Goal: Task Accomplishment & Management: Manage account settings

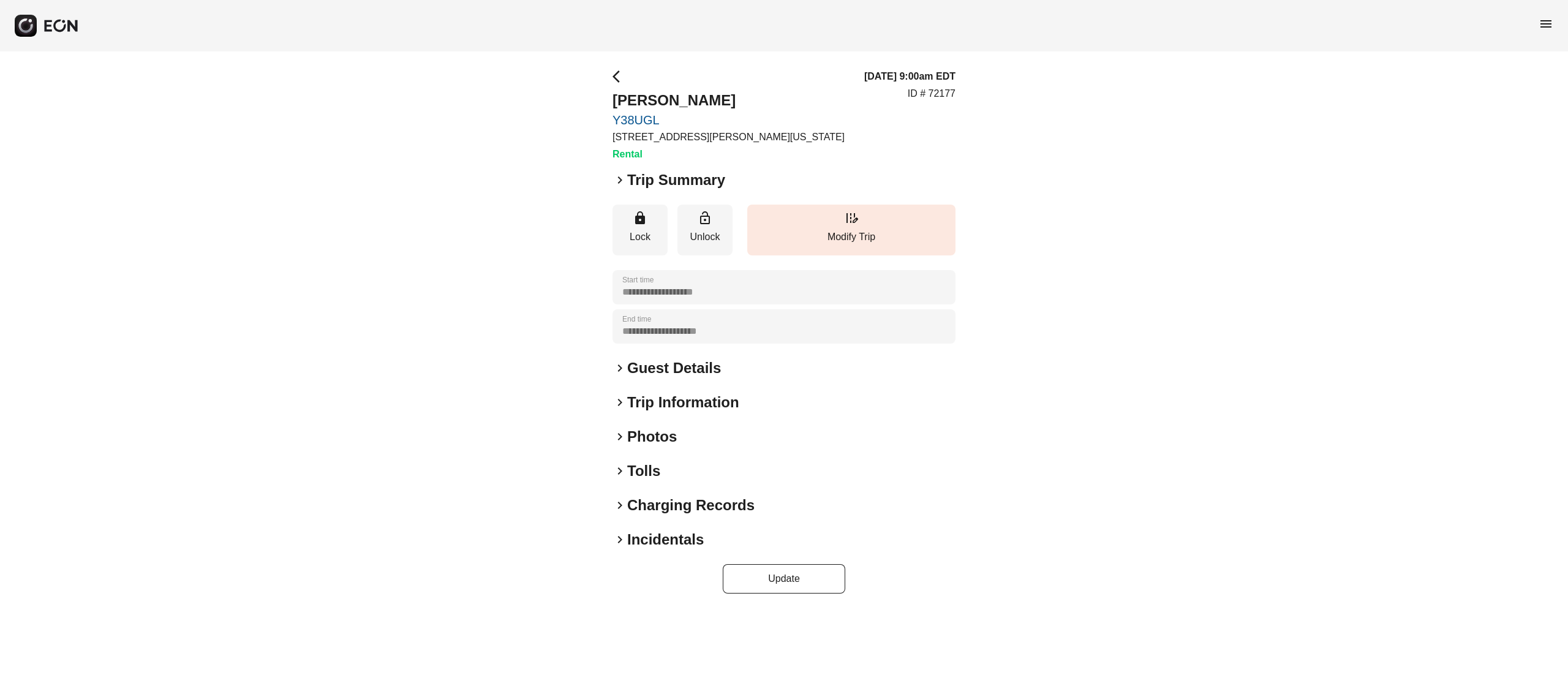
click at [629, 436] on h2 "Photos" at bounding box center [652, 437] width 50 height 20
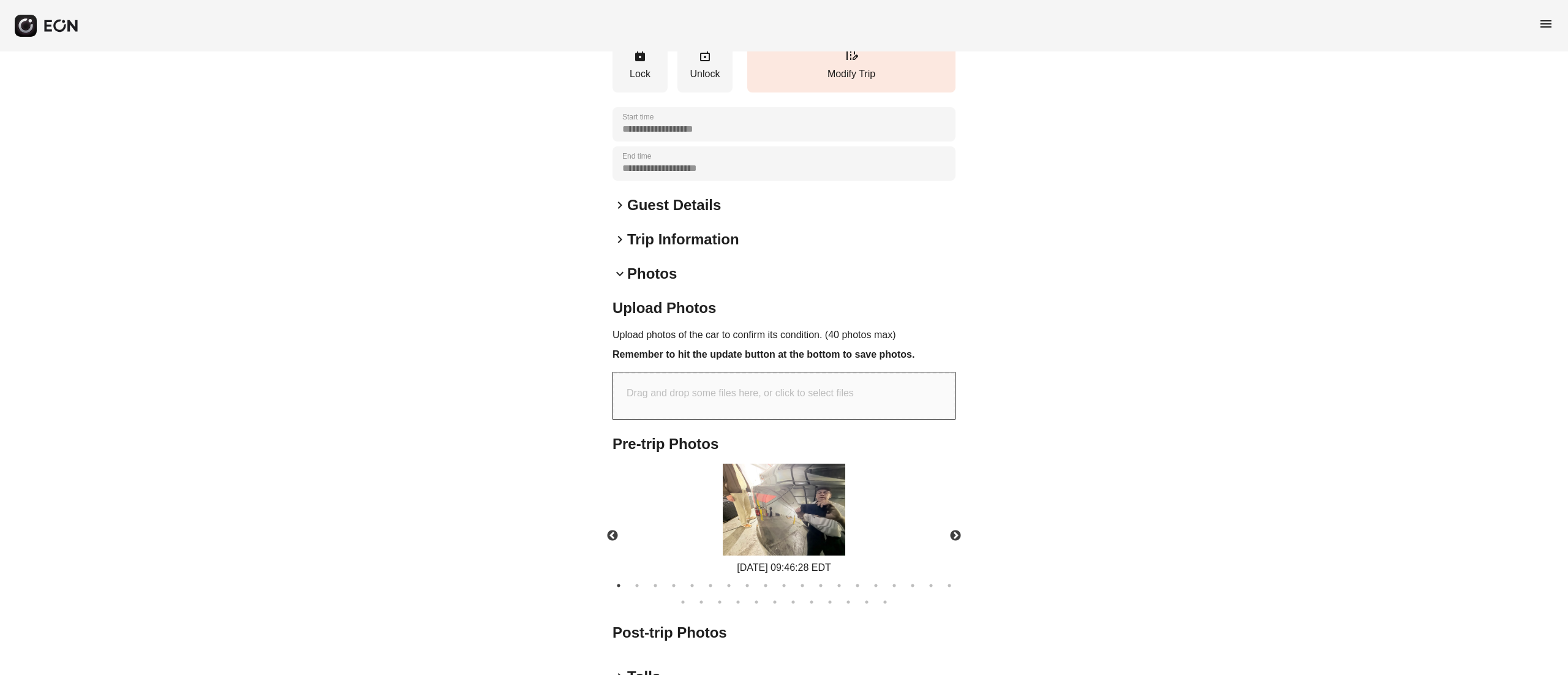
scroll to position [212, 0]
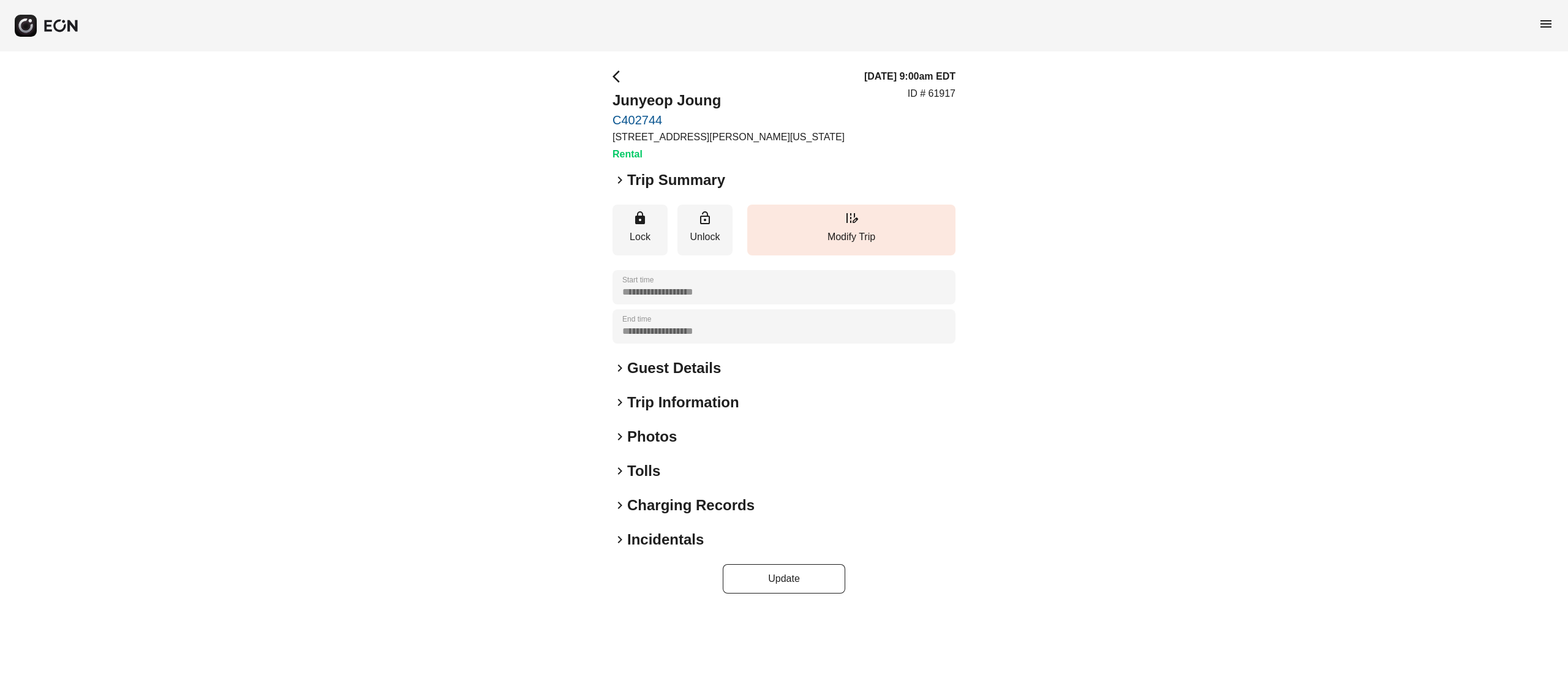
click at [656, 448] on div "**********" at bounding box center [784, 331] width 343 height 524
click at [651, 441] on h2 "Photos" at bounding box center [652, 437] width 50 height 20
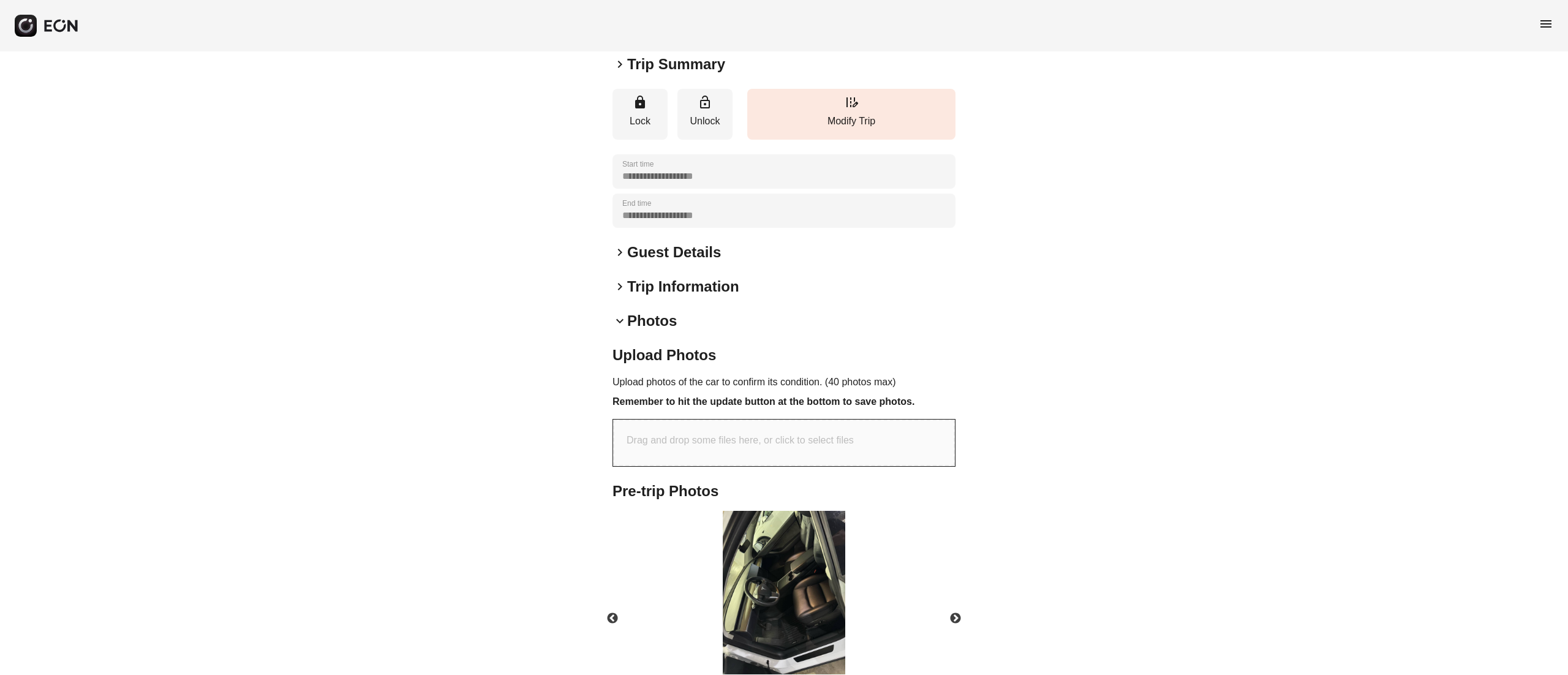
scroll to position [212, 0]
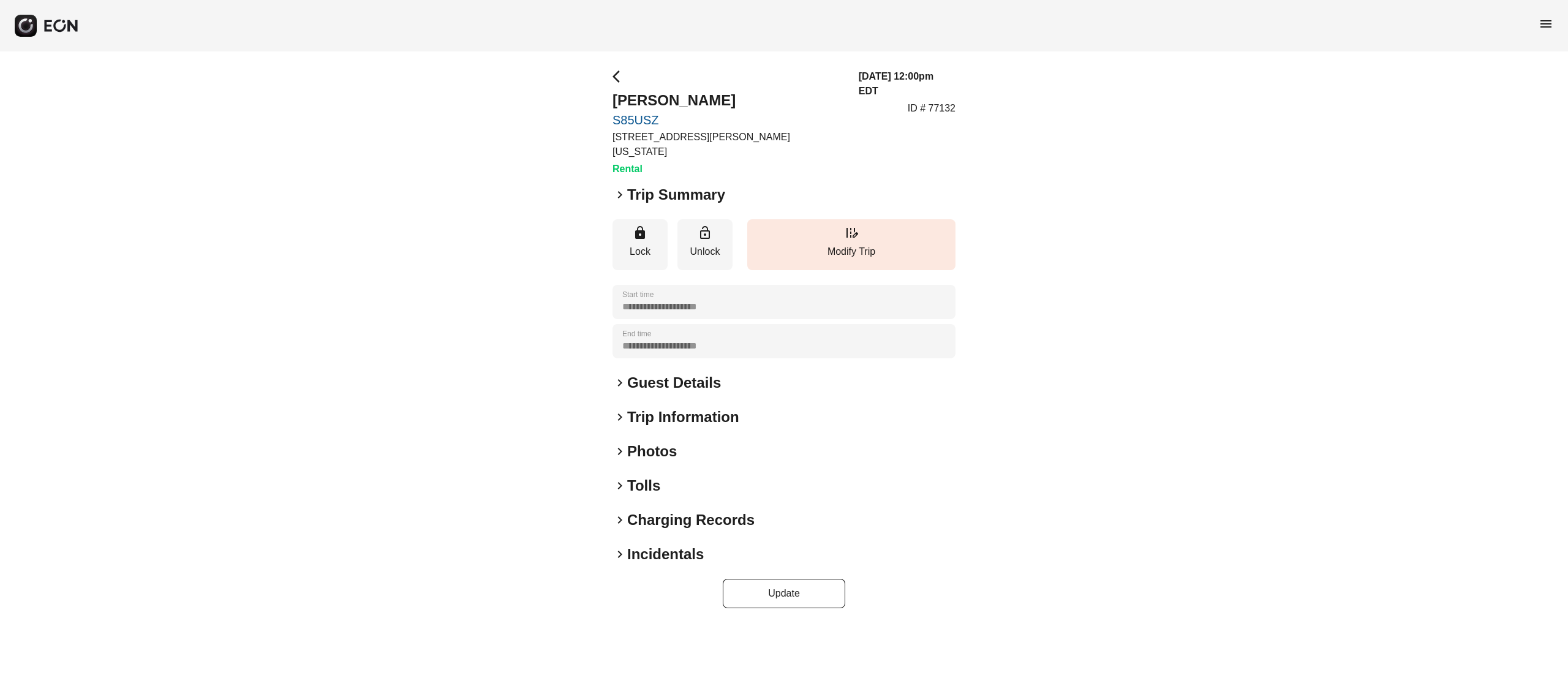
click at [642, 445] on h2 "Photos" at bounding box center [652, 451] width 50 height 20
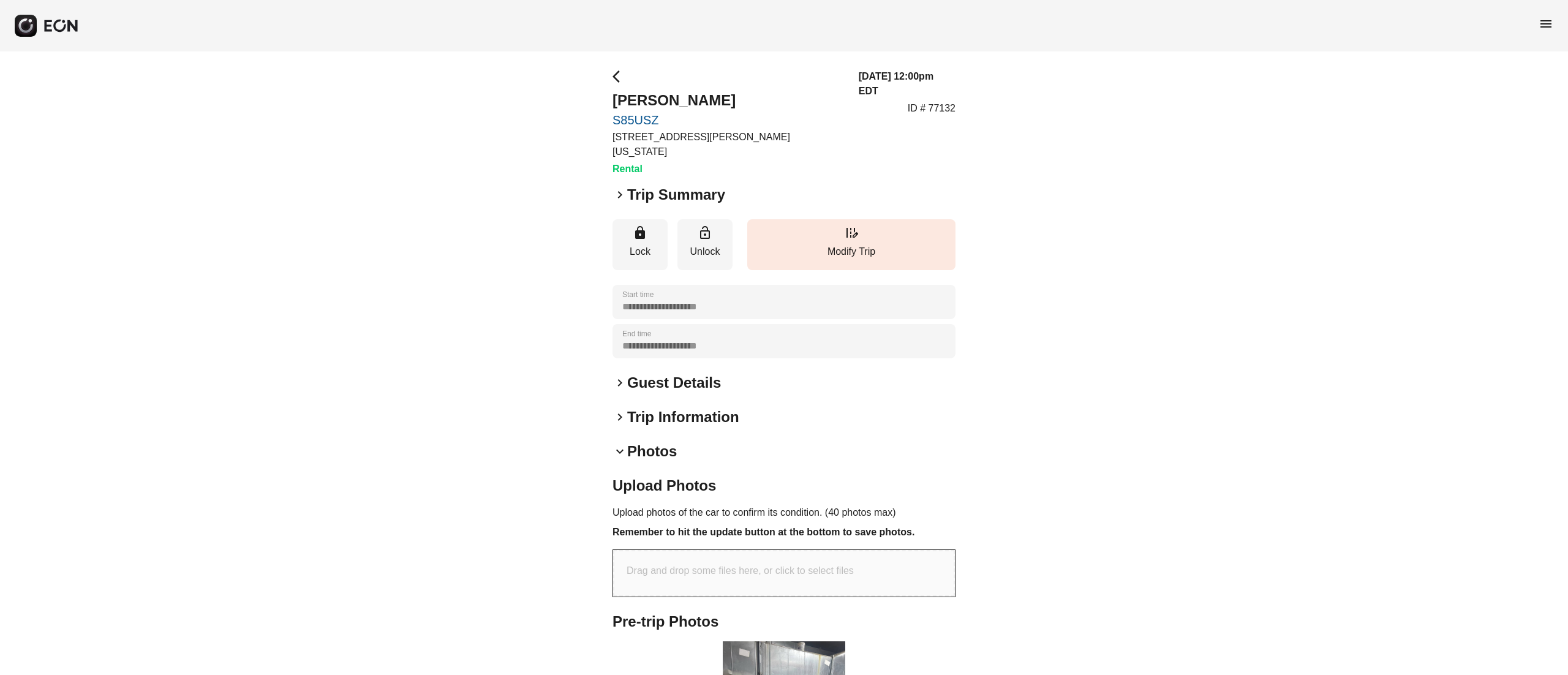
click at [639, 442] on h2 "Photos" at bounding box center [652, 451] width 50 height 20
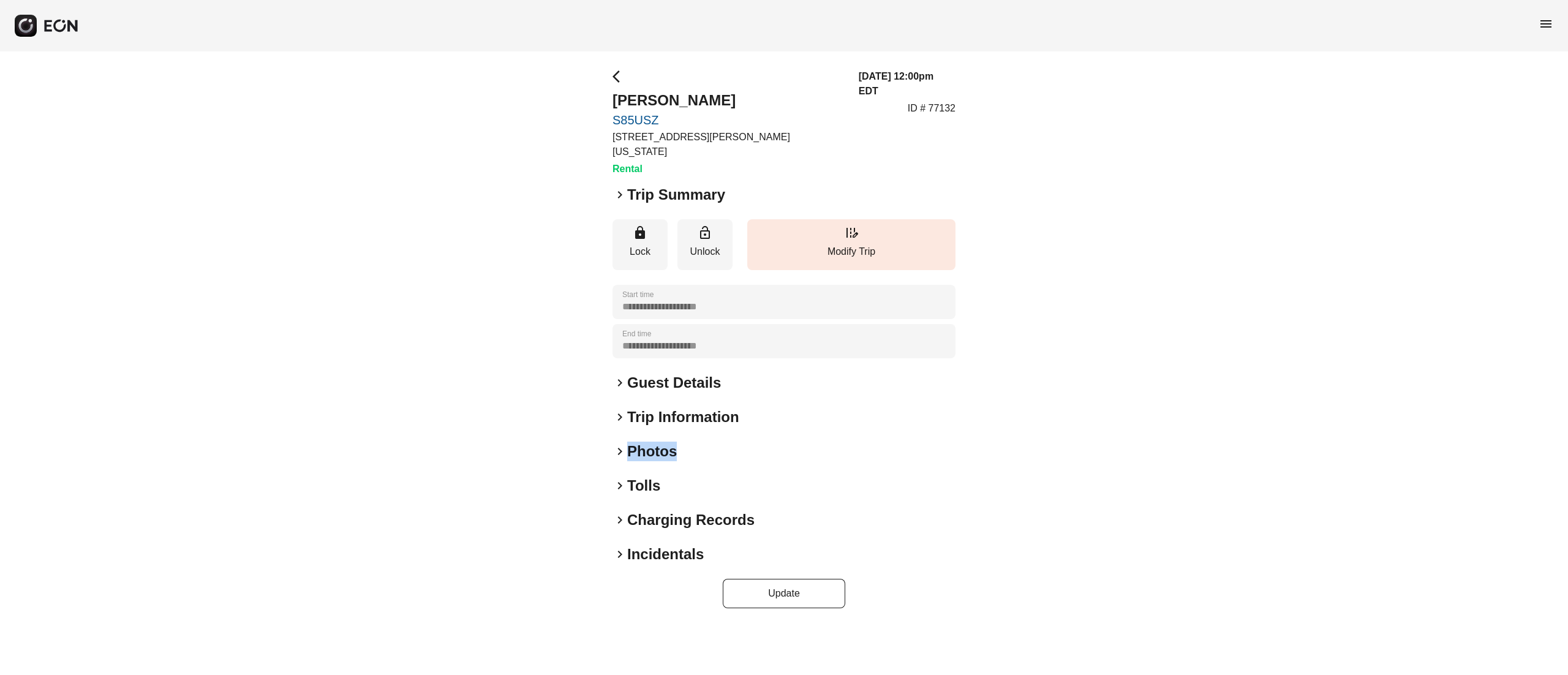
click at [639, 442] on h2 "Photos" at bounding box center [652, 451] width 50 height 20
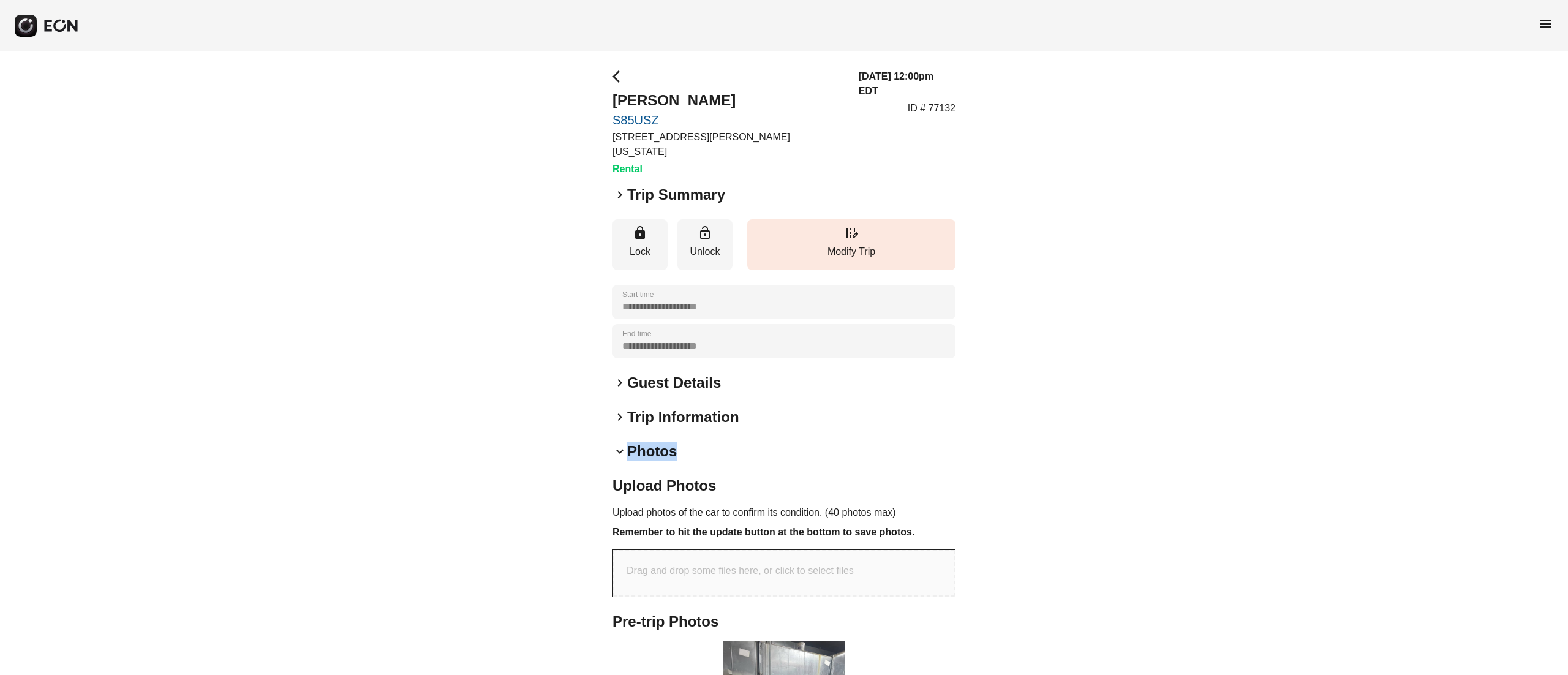
scroll to position [359, 0]
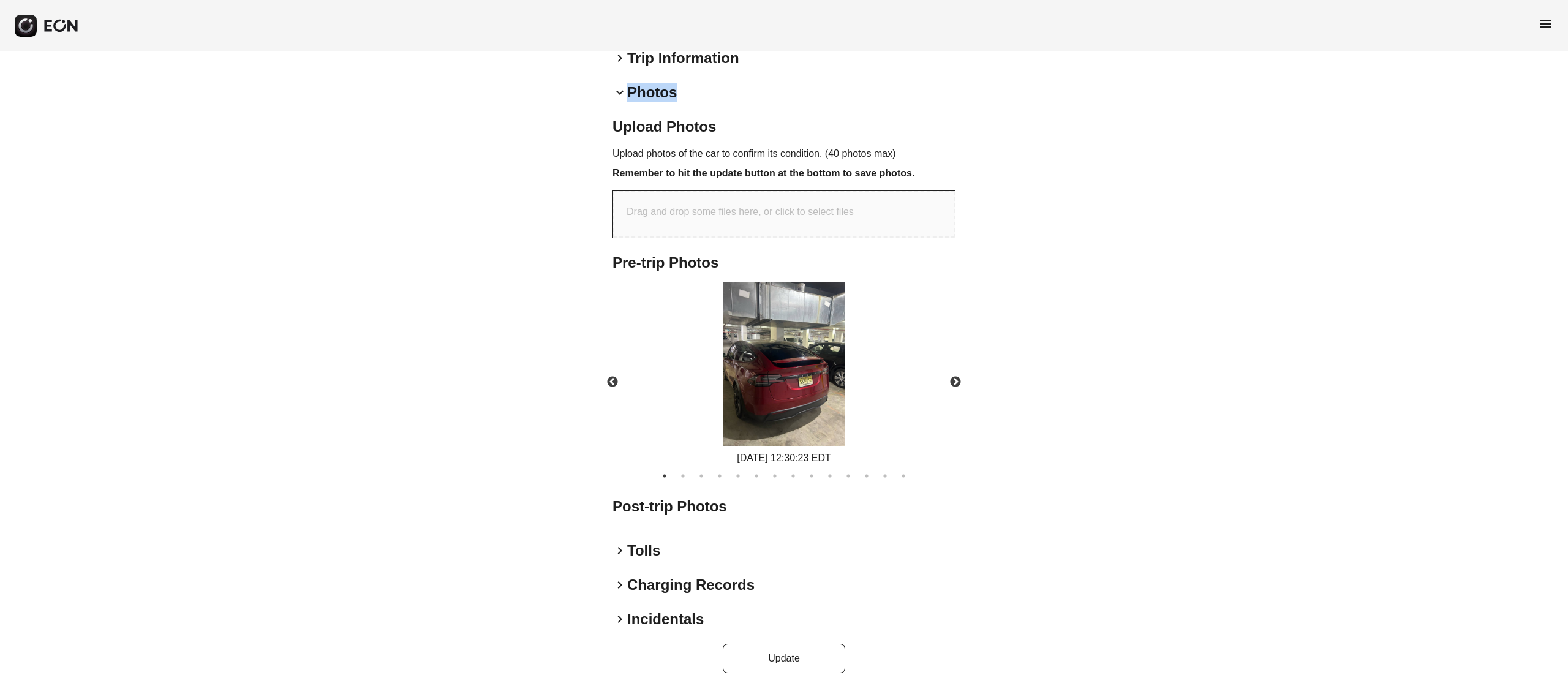
click at [804, 364] on img at bounding box center [784, 364] width 122 height 163
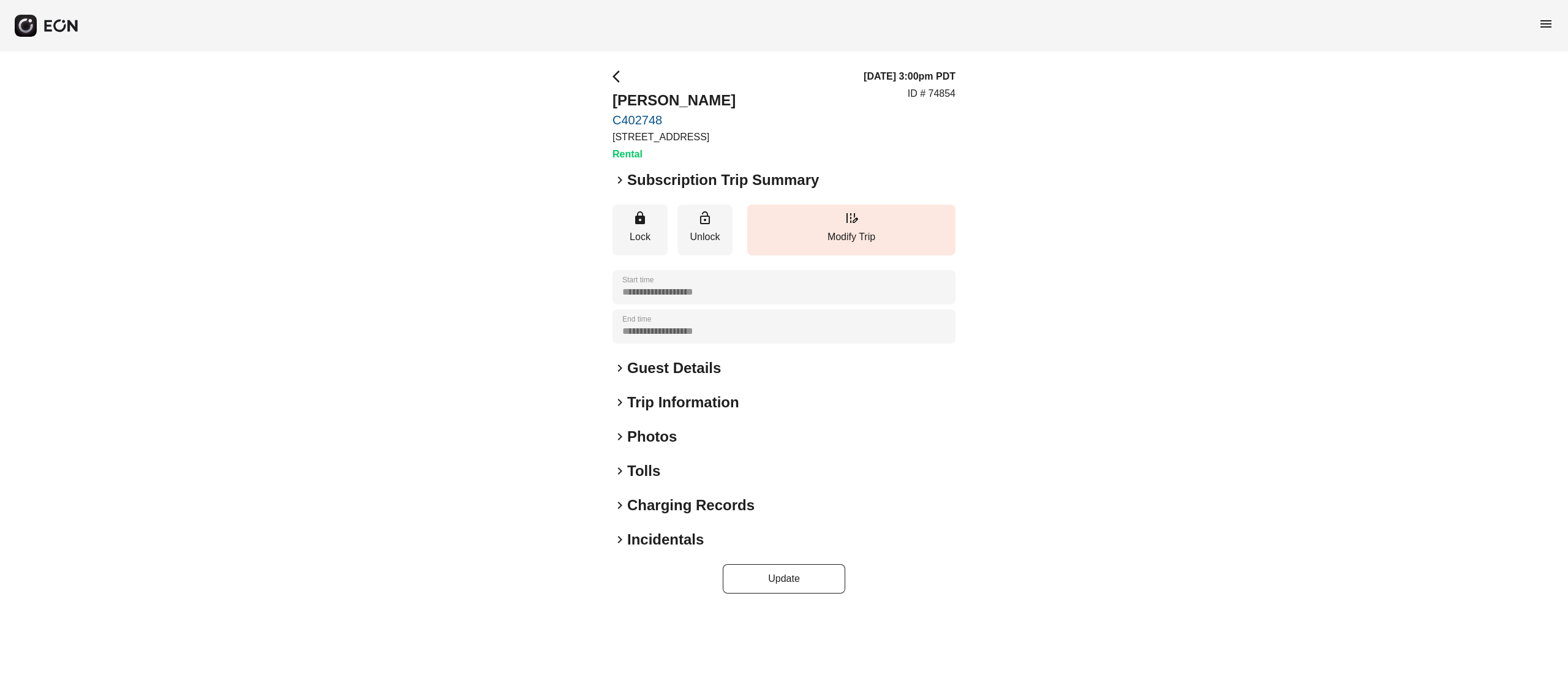
click at [690, 546] on h2 "Incidentals" at bounding box center [666, 540] width 77 height 20
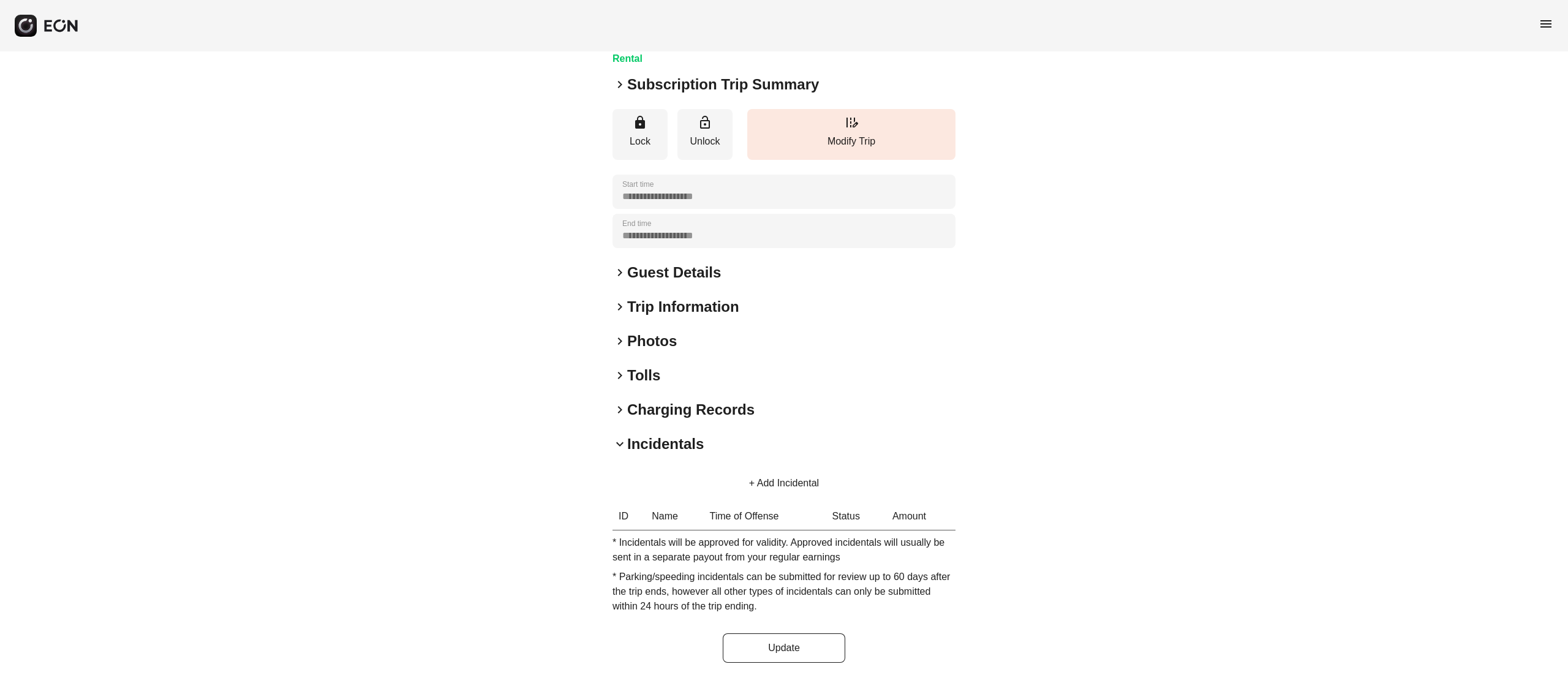
scroll to position [100, 0]
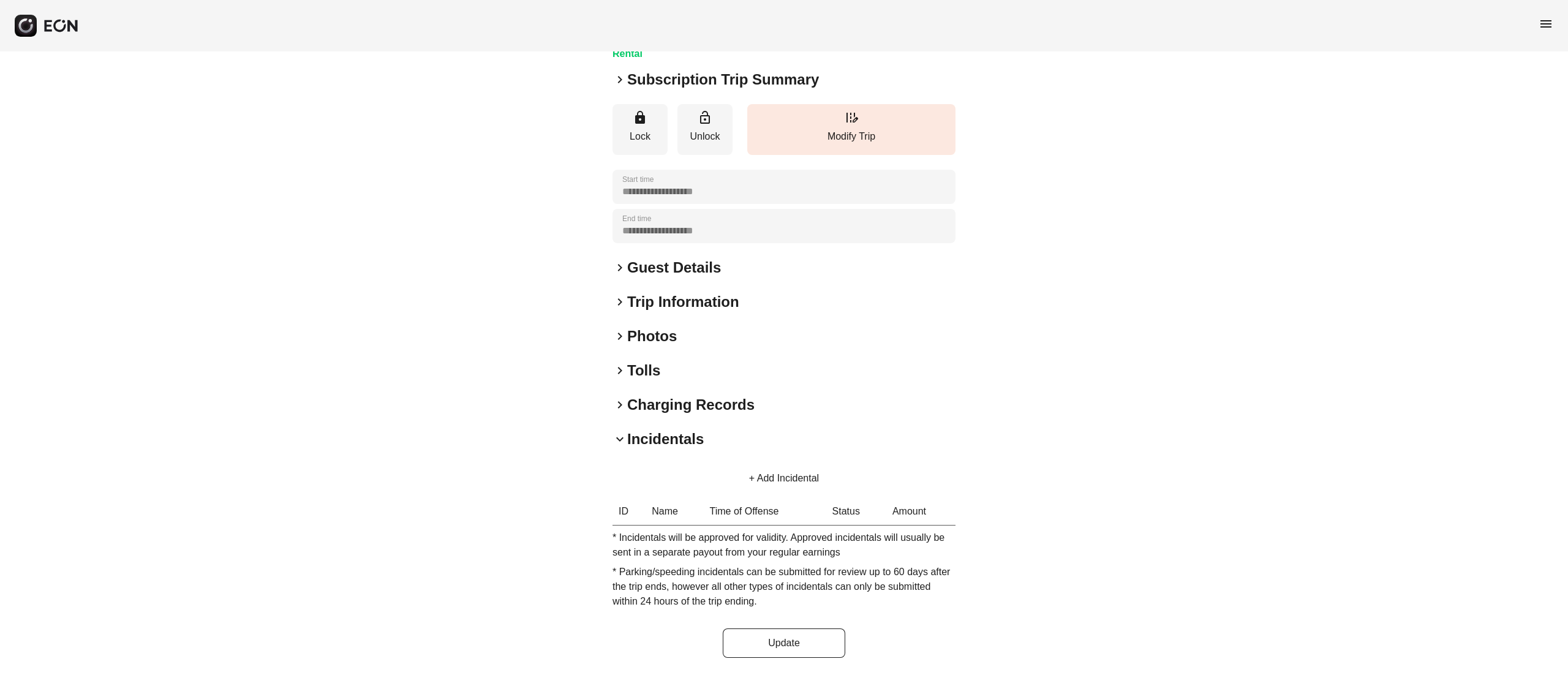
click at [765, 477] on button "+ Add Incidental" at bounding box center [784, 478] width 100 height 29
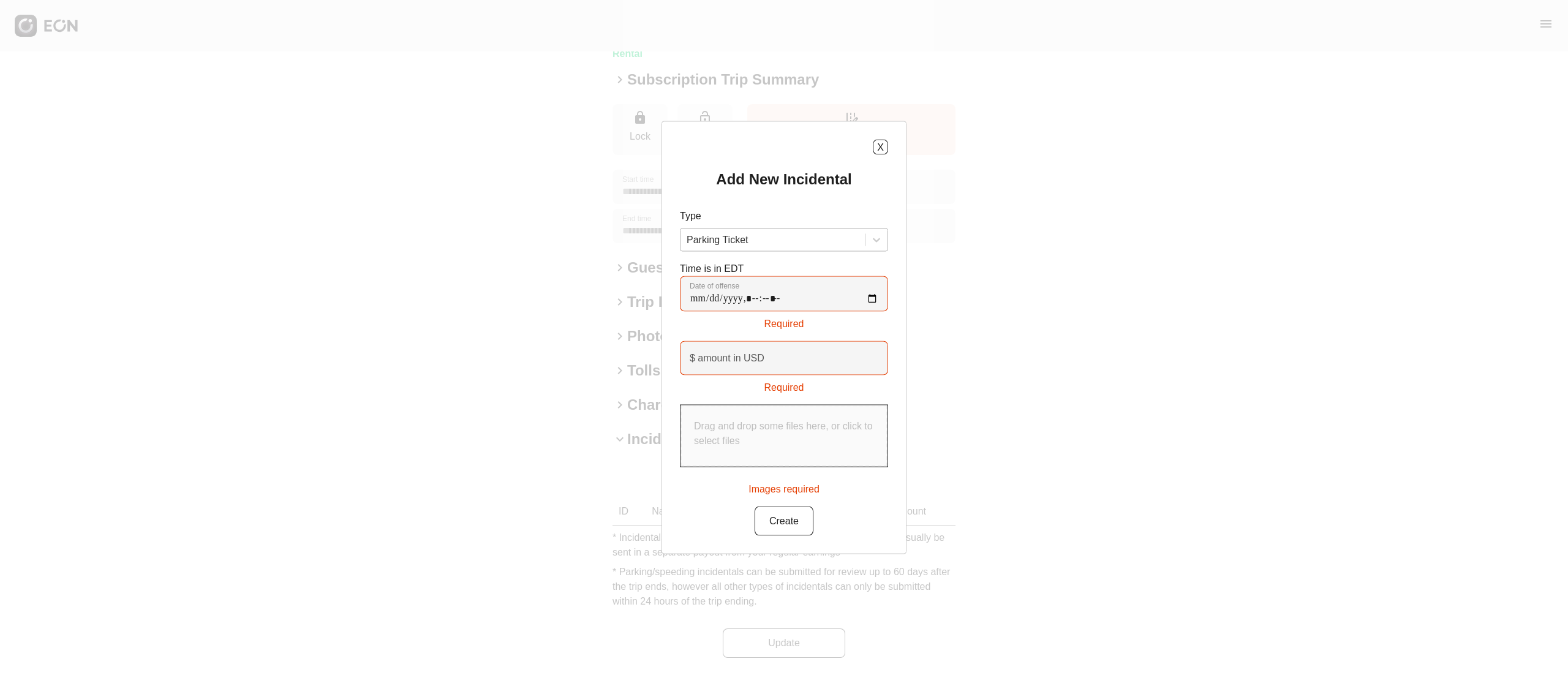
click at [772, 237] on div at bounding box center [773, 240] width 172 height 17
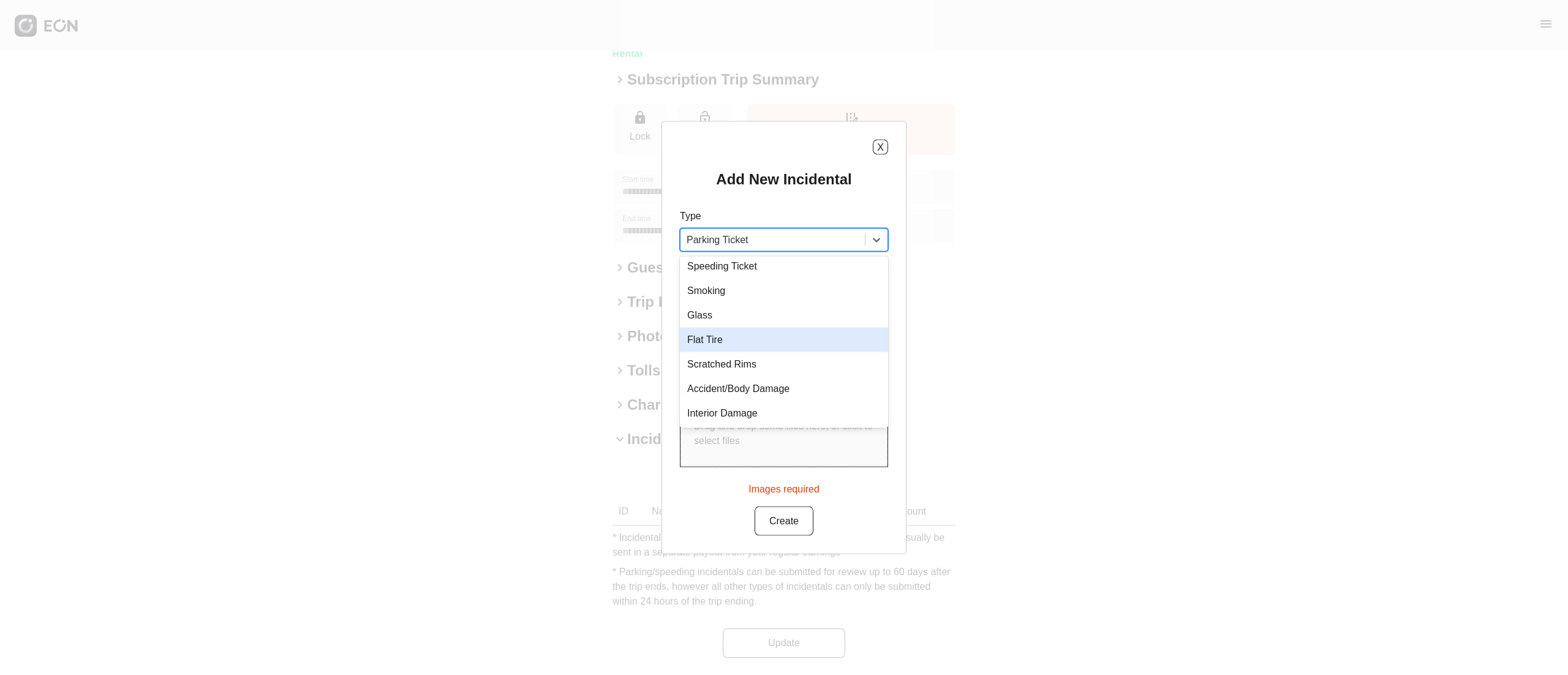
scroll to position [0, 0]
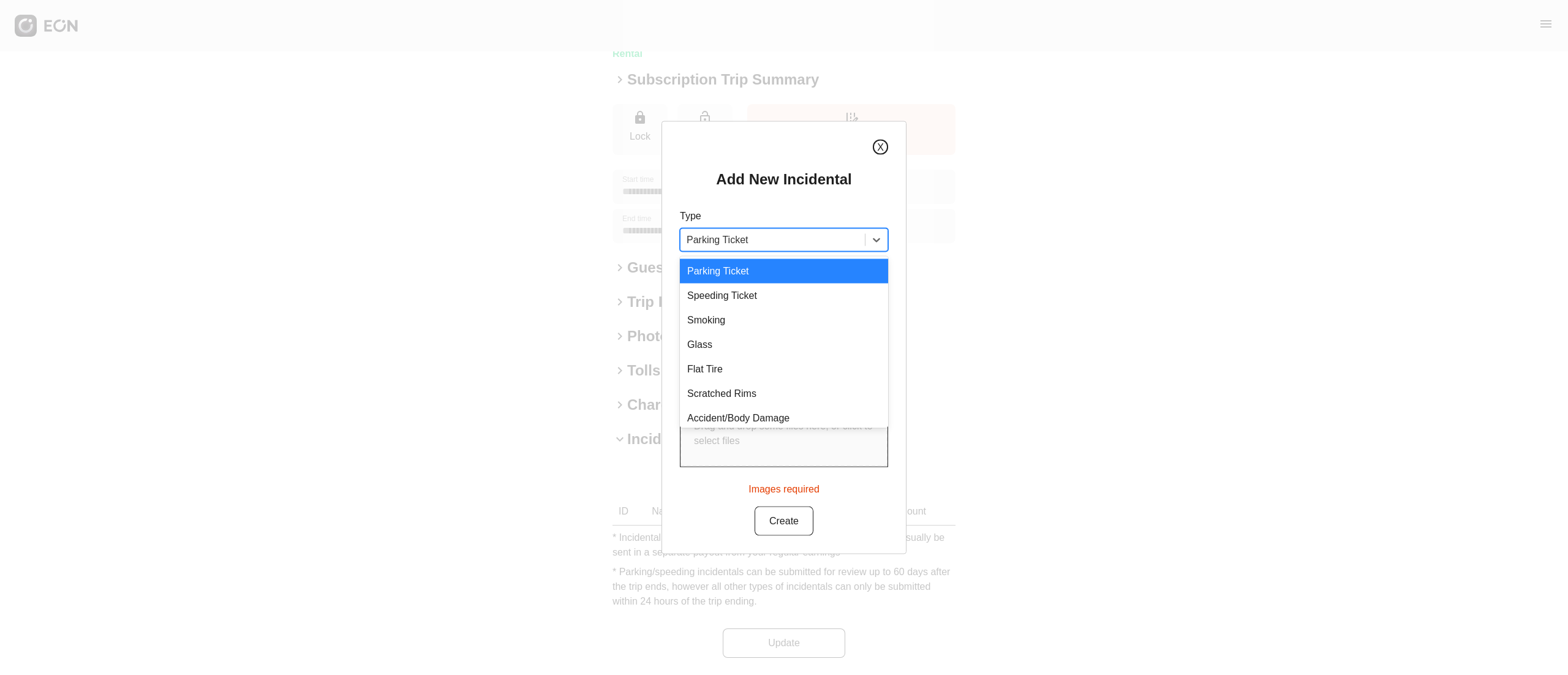
click at [880, 147] on button "X" at bounding box center [880, 147] width 16 height 16
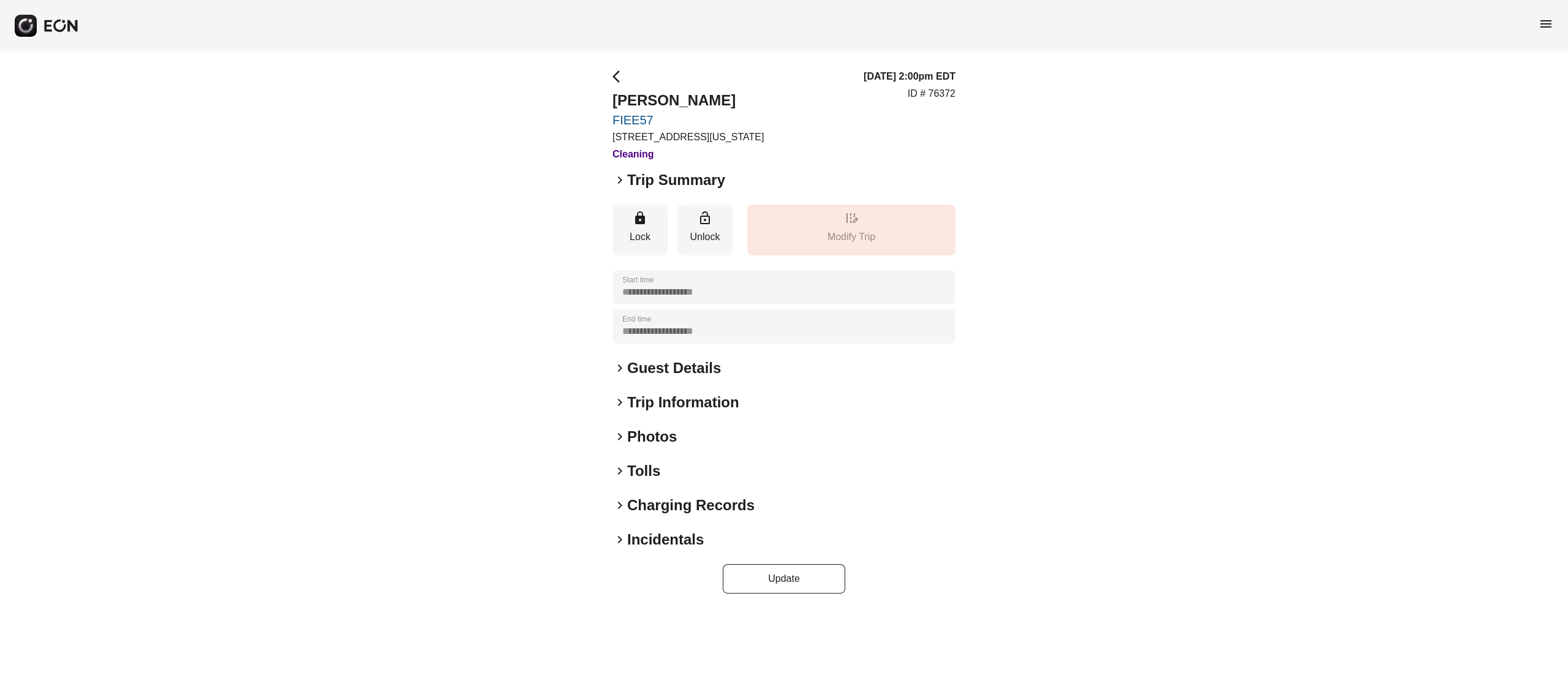
click at [653, 437] on h2 "Photos" at bounding box center [652, 437] width 50 height 20
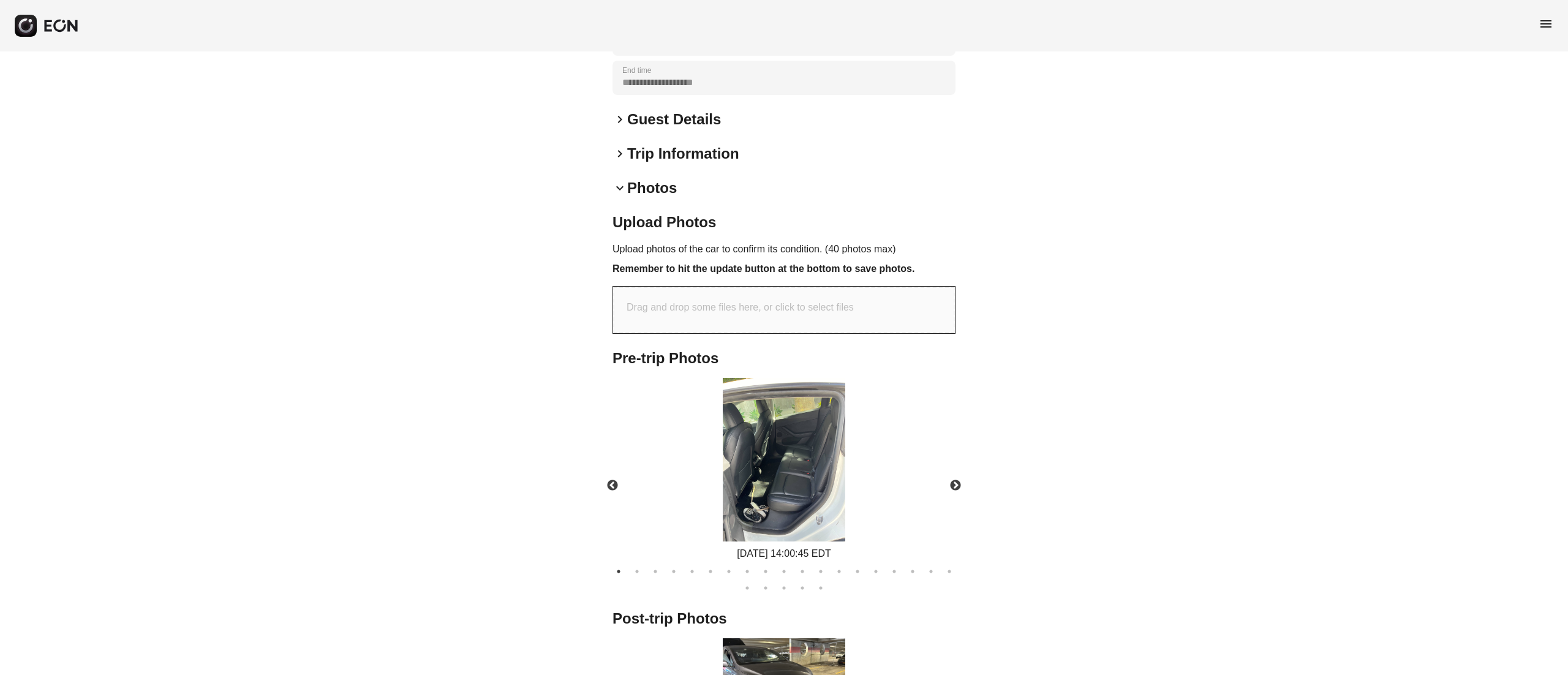
scroll to position [494, 0]
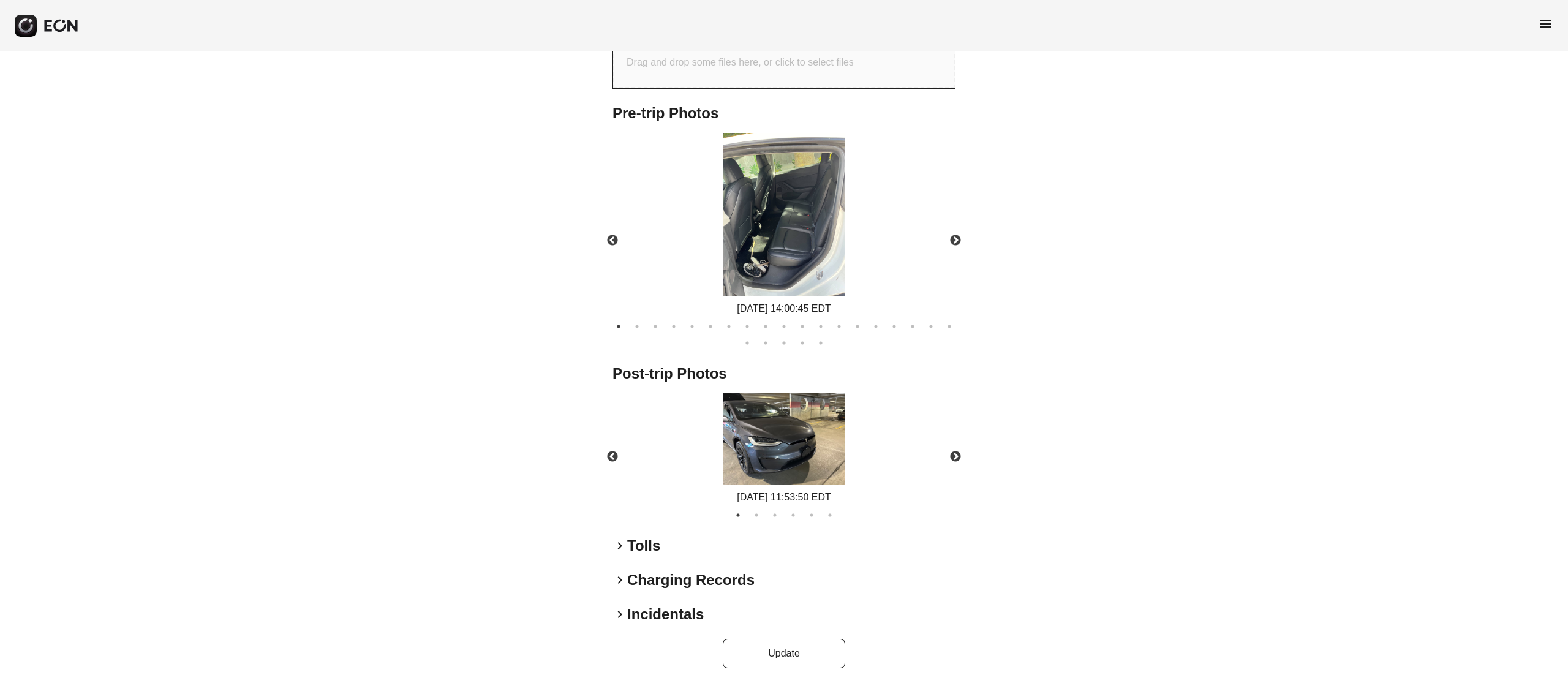
click at [759, 477] on img at bounding box center [784, 439] width 122 height 92
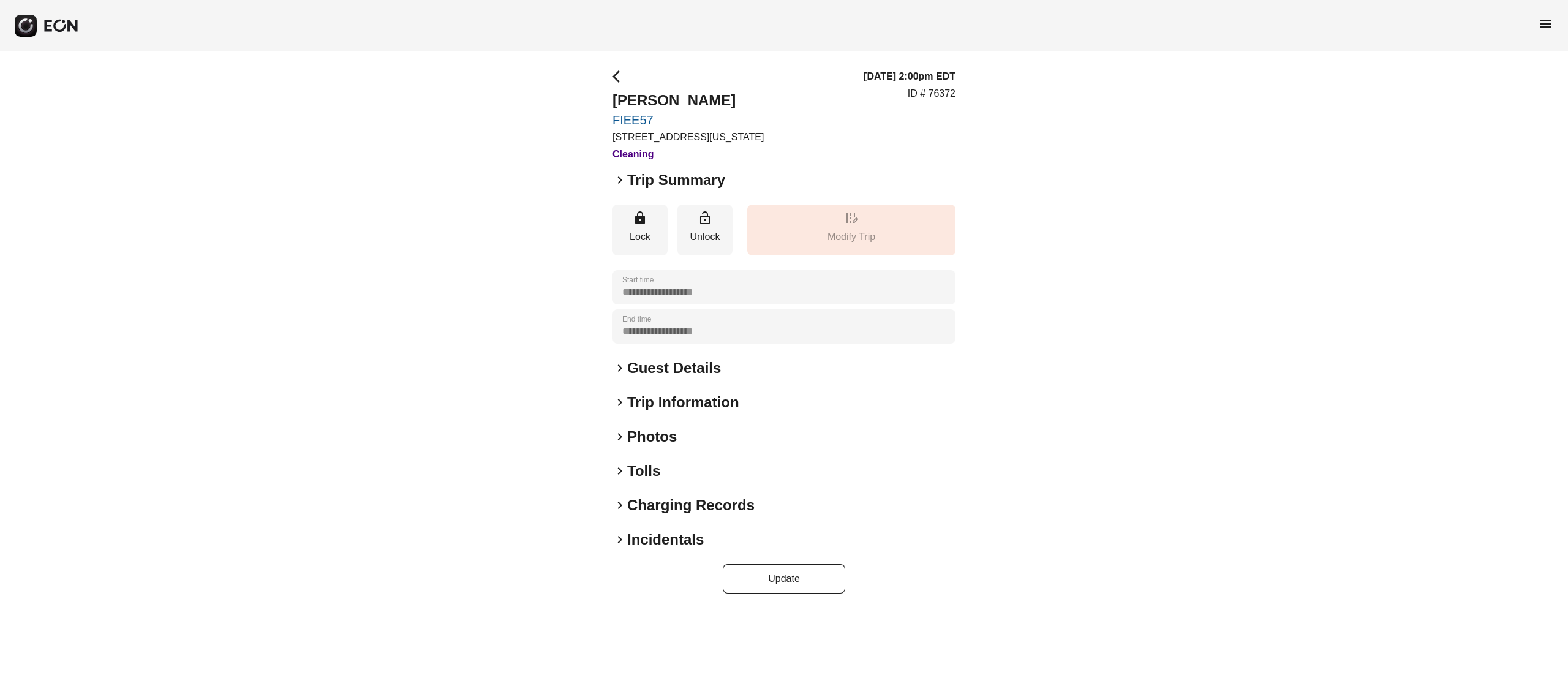
click at [663, 538] on h2 "Incidentals" at bounding box center [666, 540] width 77 height 20
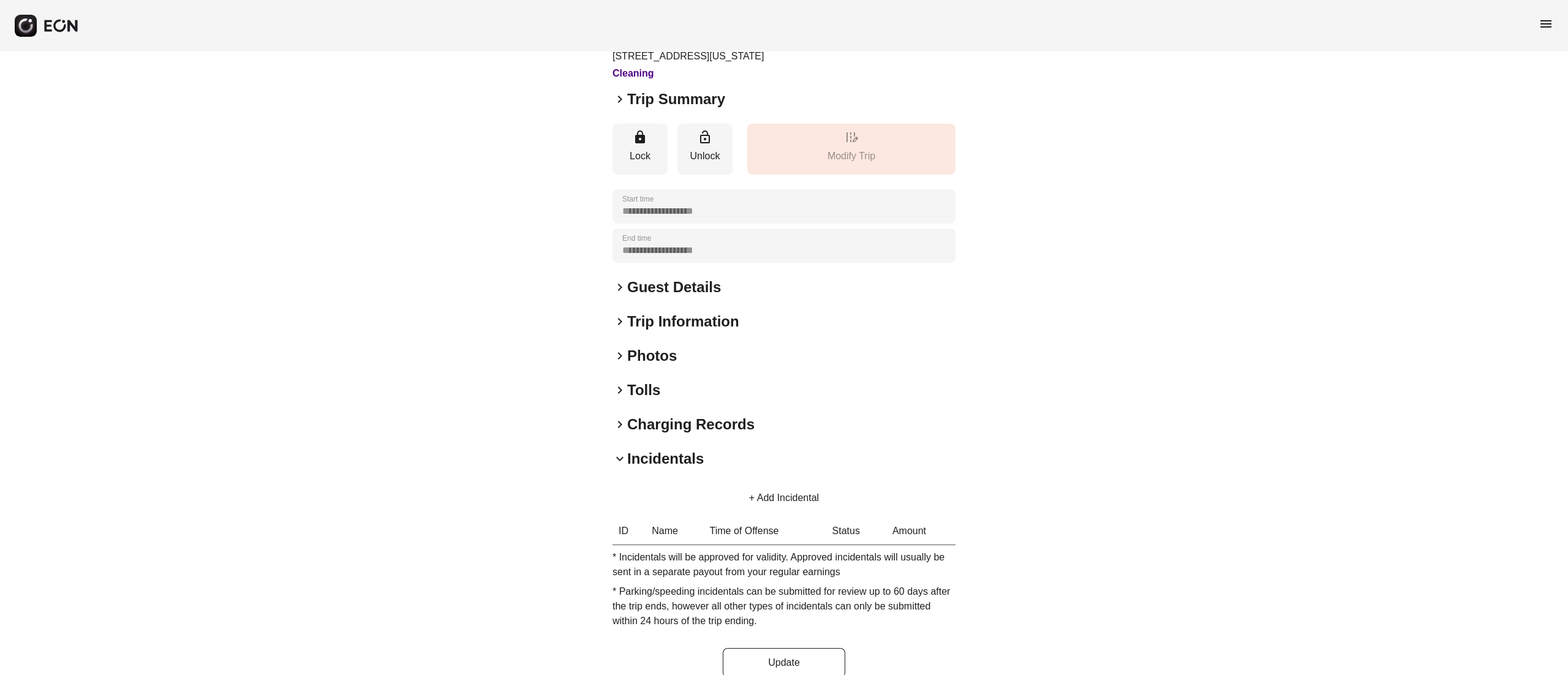
scroll to position [100, 0]
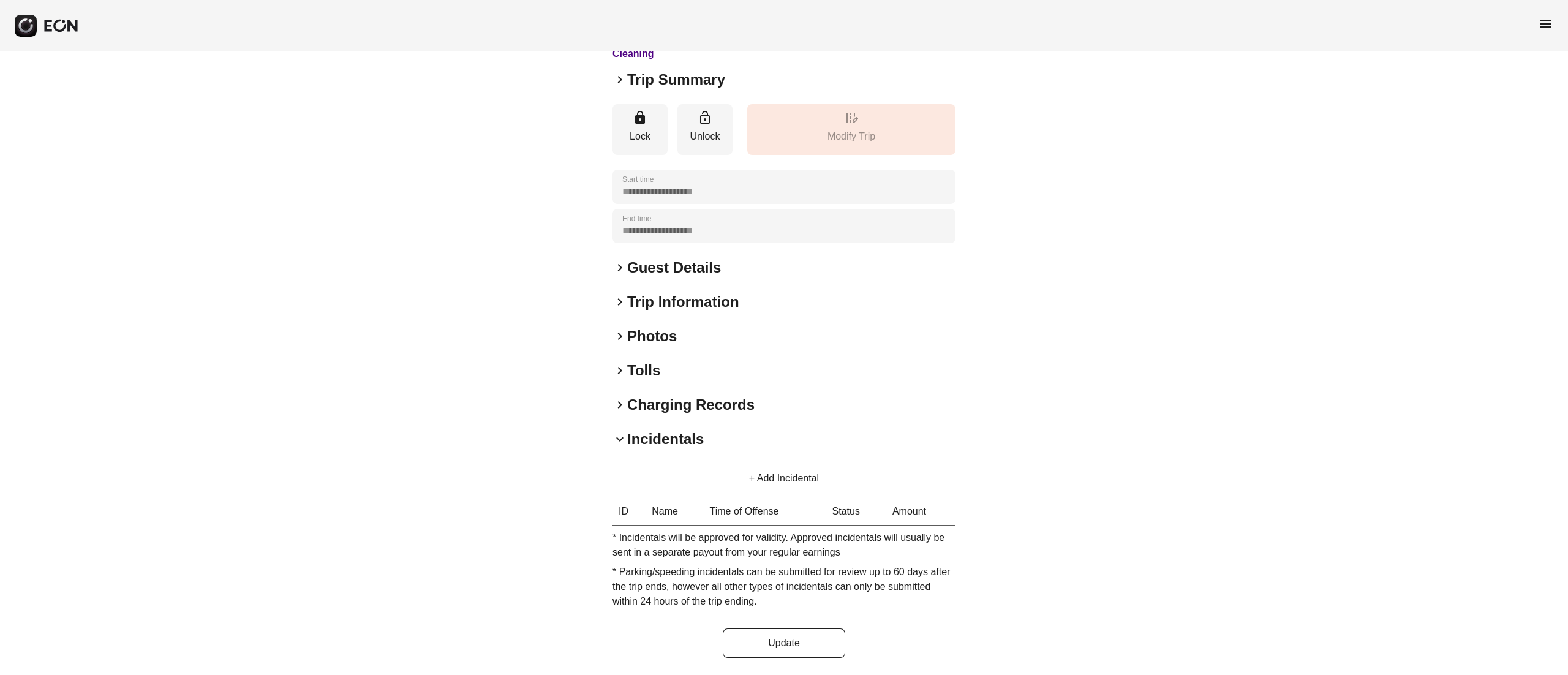
click at [810, 477] on button "+ Add Incidental" at bounding box center [784, 478] width 100 height 29
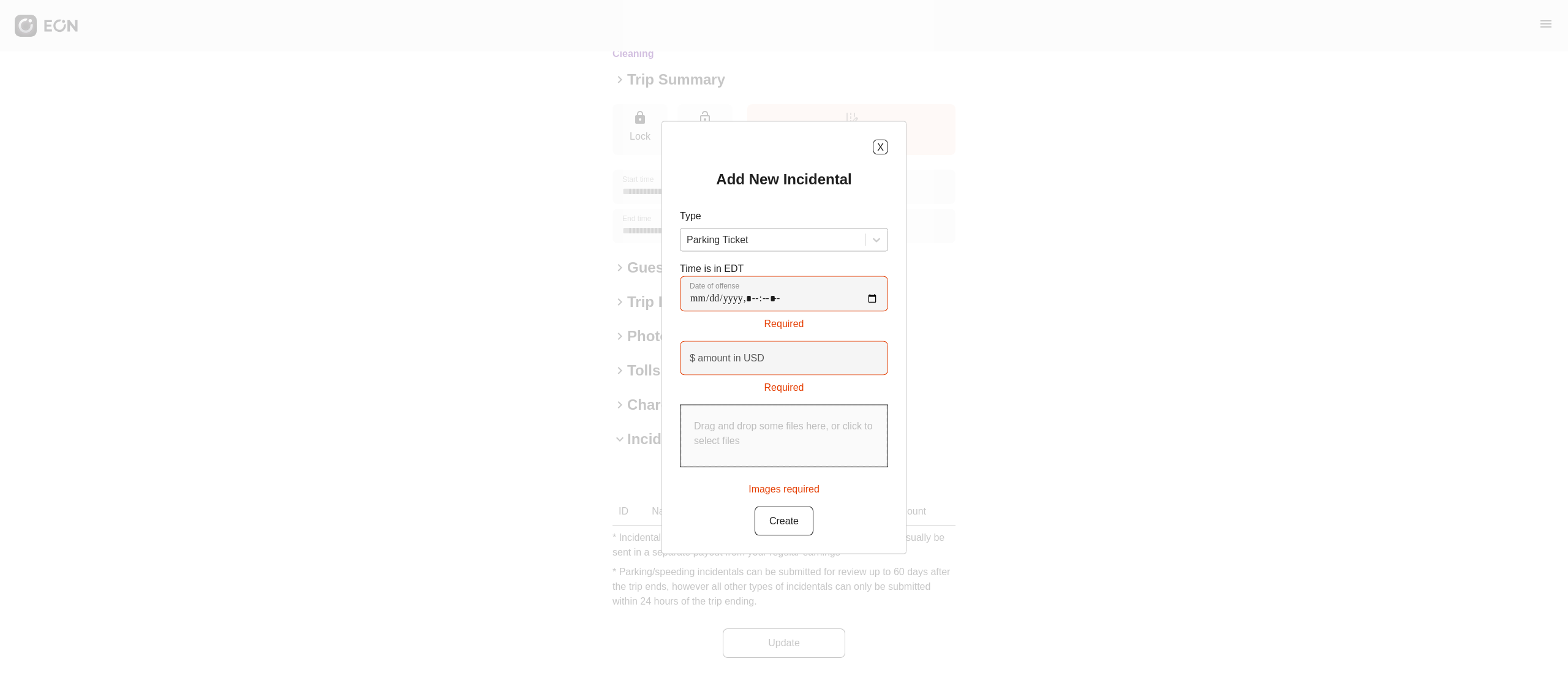
click at [814, 244] on div at bounding box center [773, 240] width 172 height 17
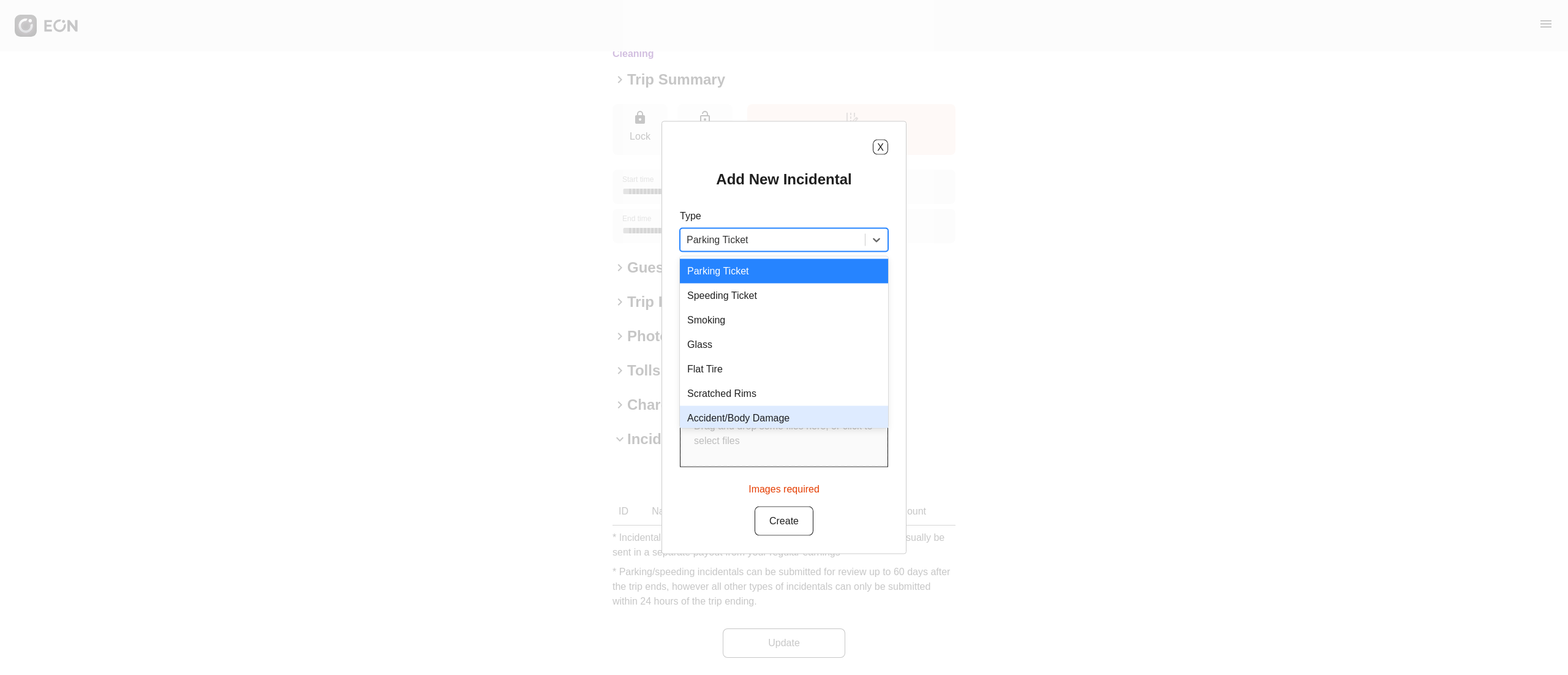
scroll to position [29, 0]
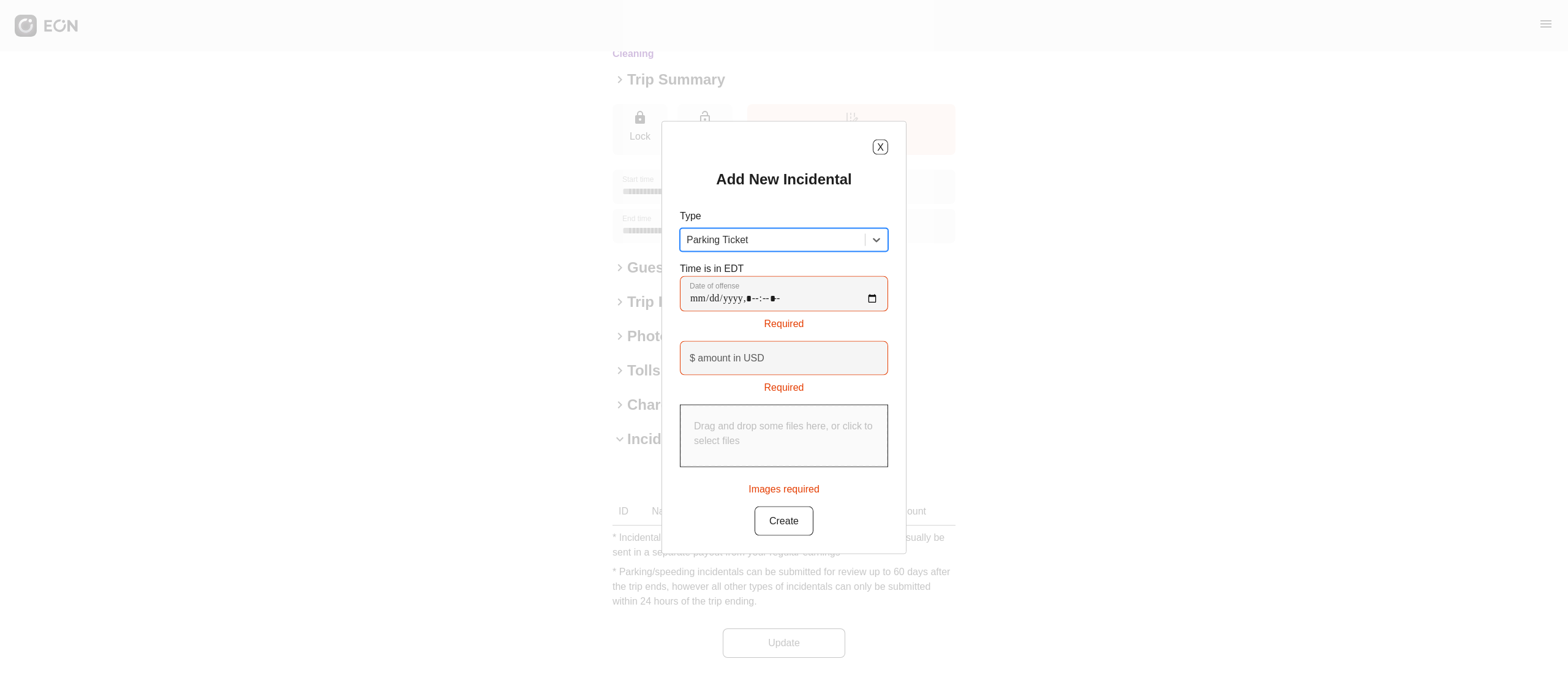
click at [787, 245] on div at bounding box center [773, 240] width 172 height 17
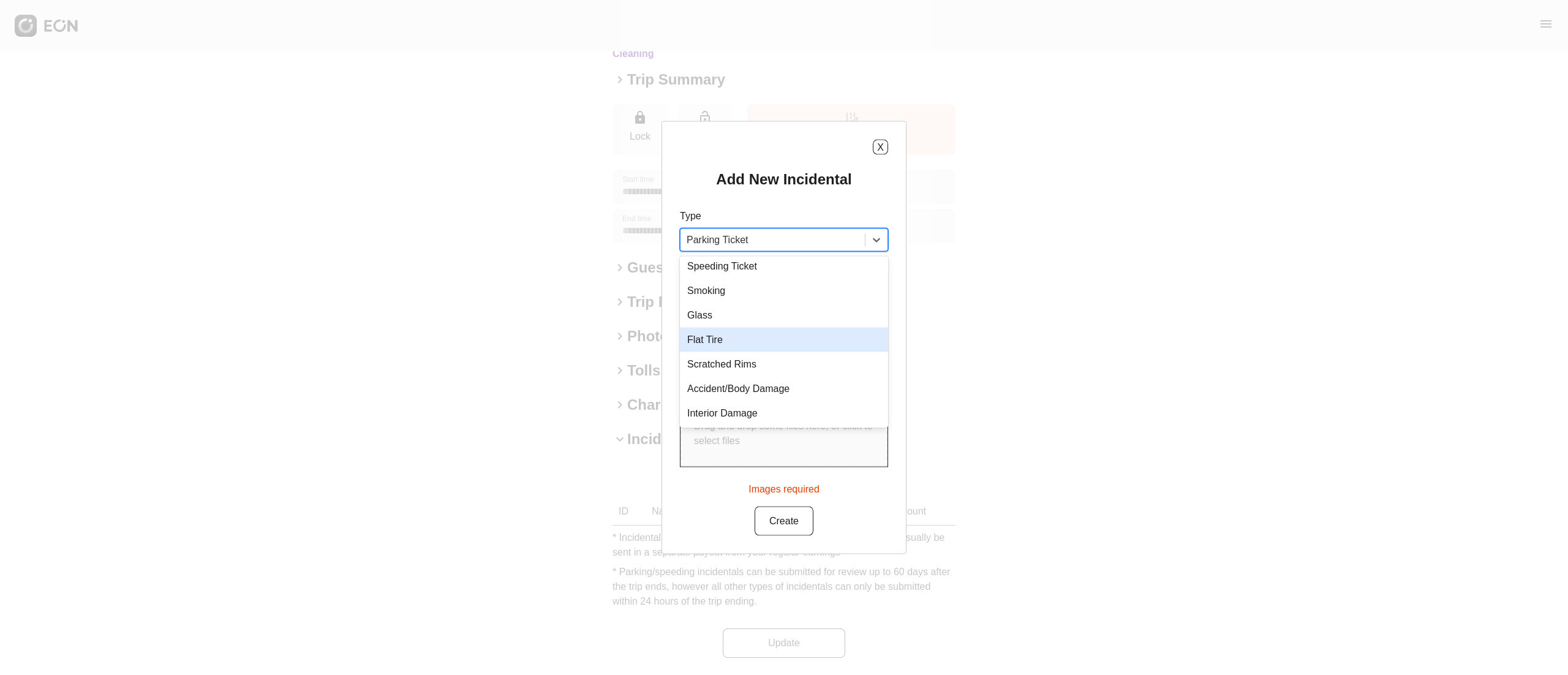
click at [774, 340] on div "Flat Tire" at bounding box center [784, 340] width 208 height 24
type USD "***"
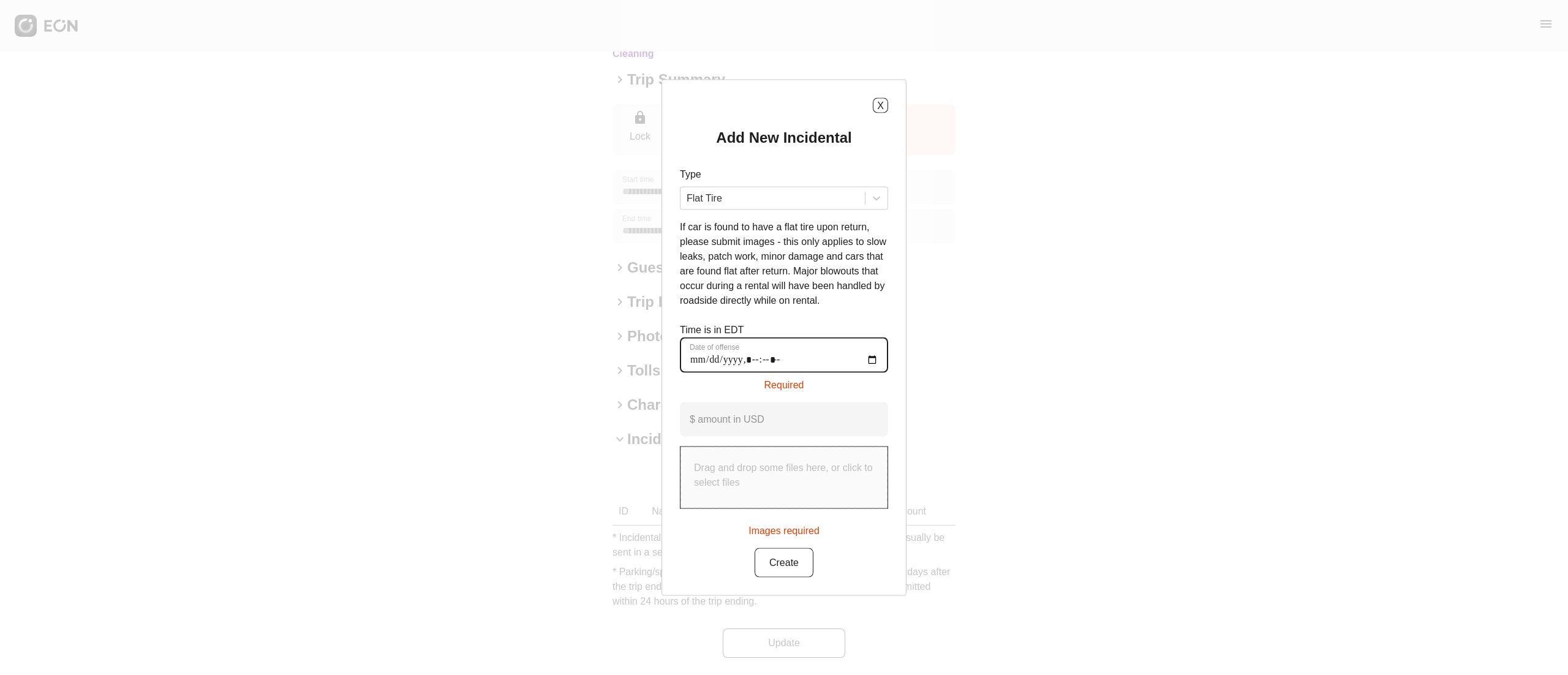
click at [877, 360] on offense "Date of offense" at bounding box center [784, 355] width 208 height 36
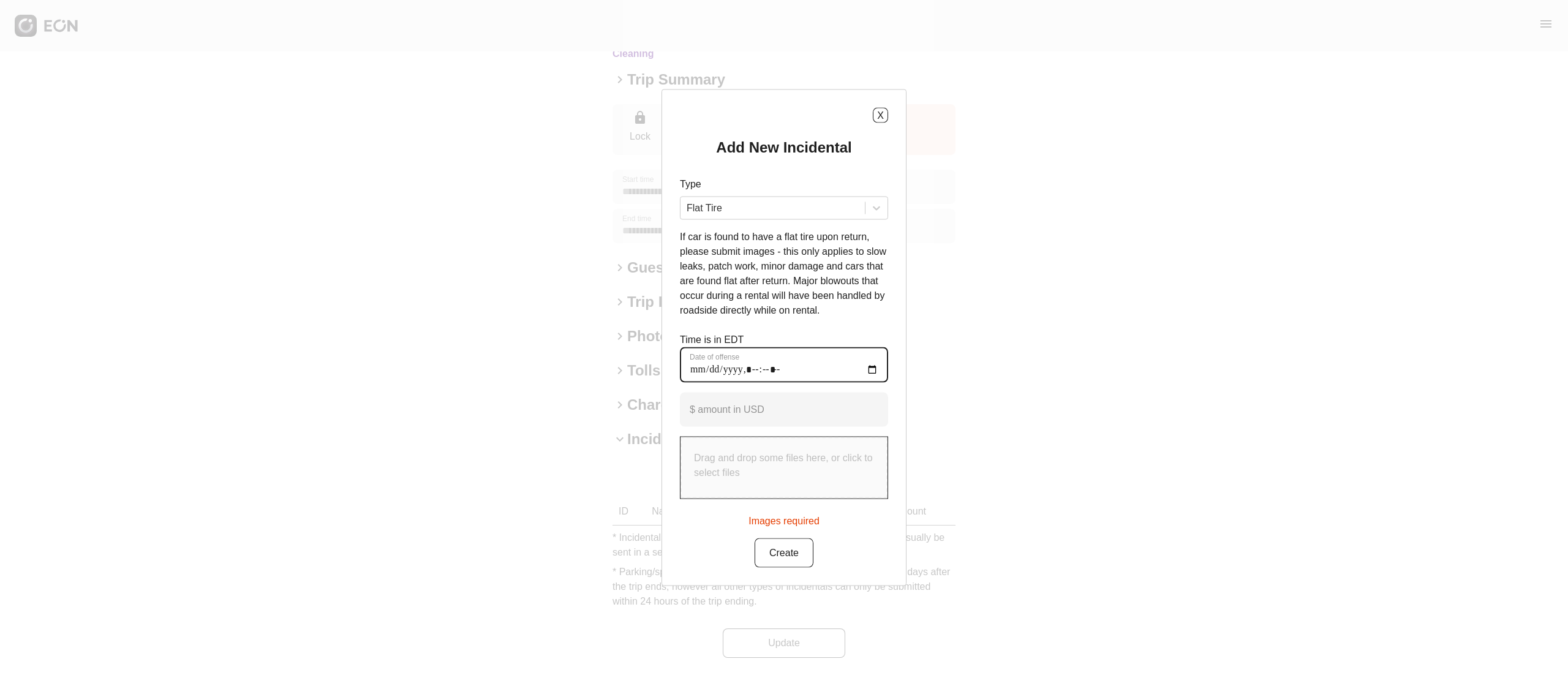
click at [873, 364] on offense "Date of offense" at bounding box center [784, 365] width 208 height 36
type offense "**********"
click at [796, 480] on div "Drag and drop some files here, or click to select files" at bounding box center [784, 468] width 207 height 61
click at [775, 469] on p "Drag and drop some files here, or click to select files" at bounding box center [784, 465] width 180 height 29
type input "**********"
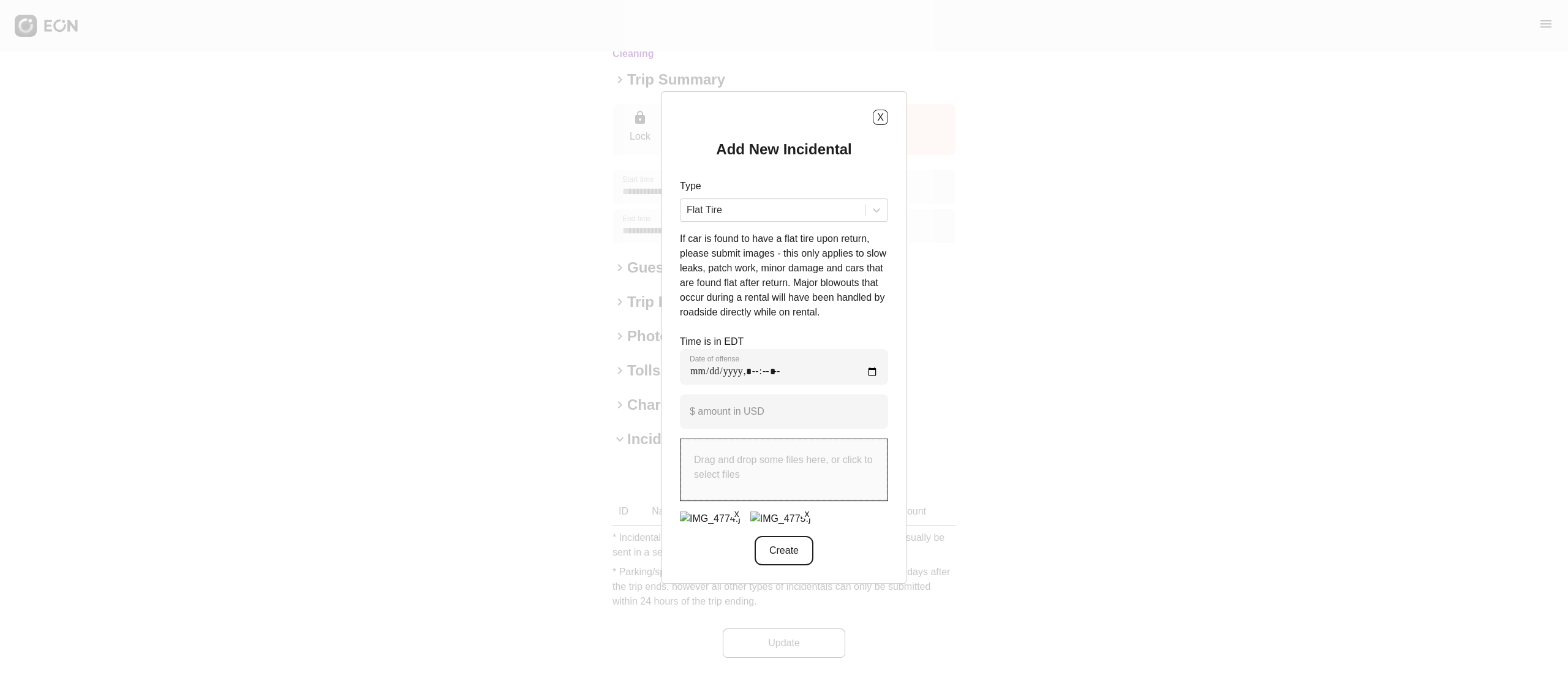
click at [795, 562] on button "Create" at bounding box center [784, 550] width 59 height 29
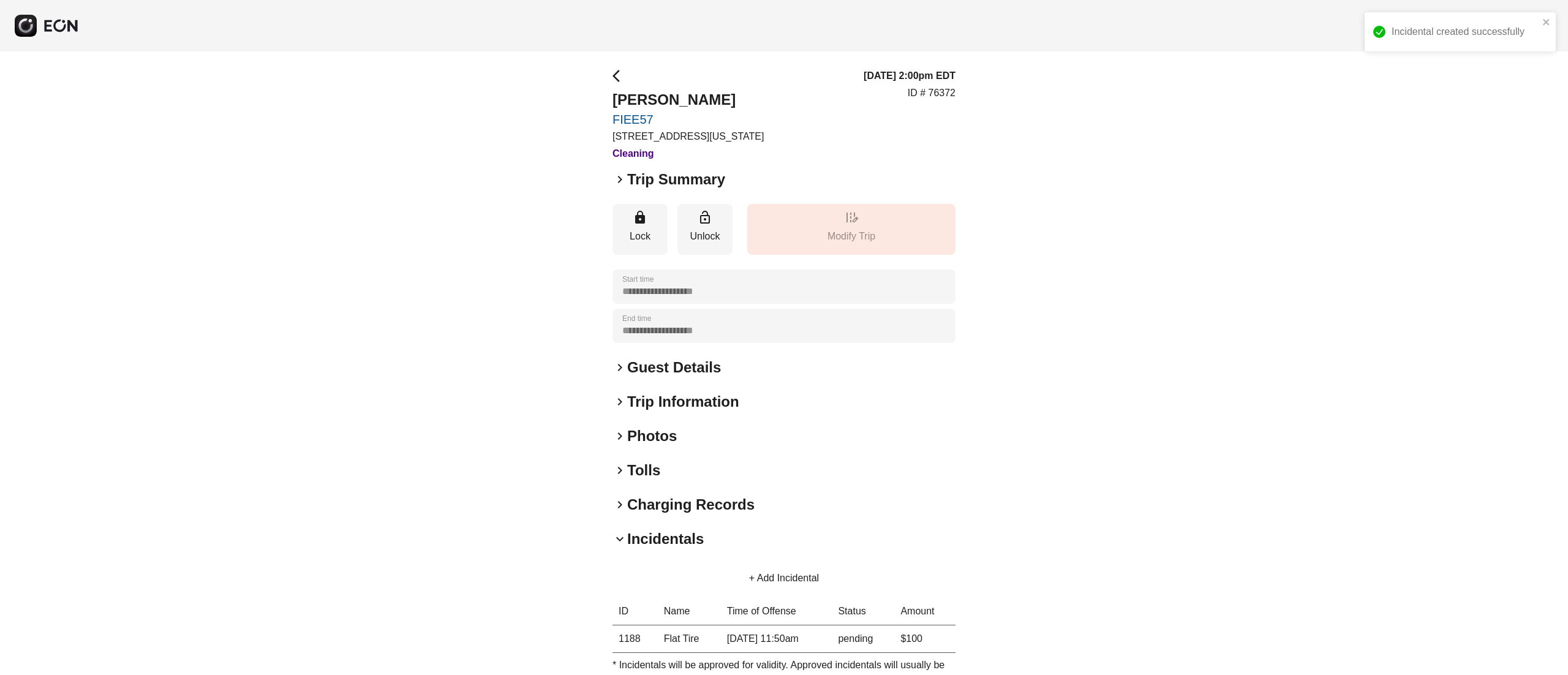
scroll to position [0, 0]
click at [940, 88] on p "ID # 76372" at bounding box center [932, 94] width 48 height 15
click at [940, 87] on p "ID # 76372" at bounding box center [932, 94] width 48 height 15
copy p "76372"
click at [682, 98] on h2 "[PERSON_NAME]" at bounding box center [688, 100] width 151 height 20
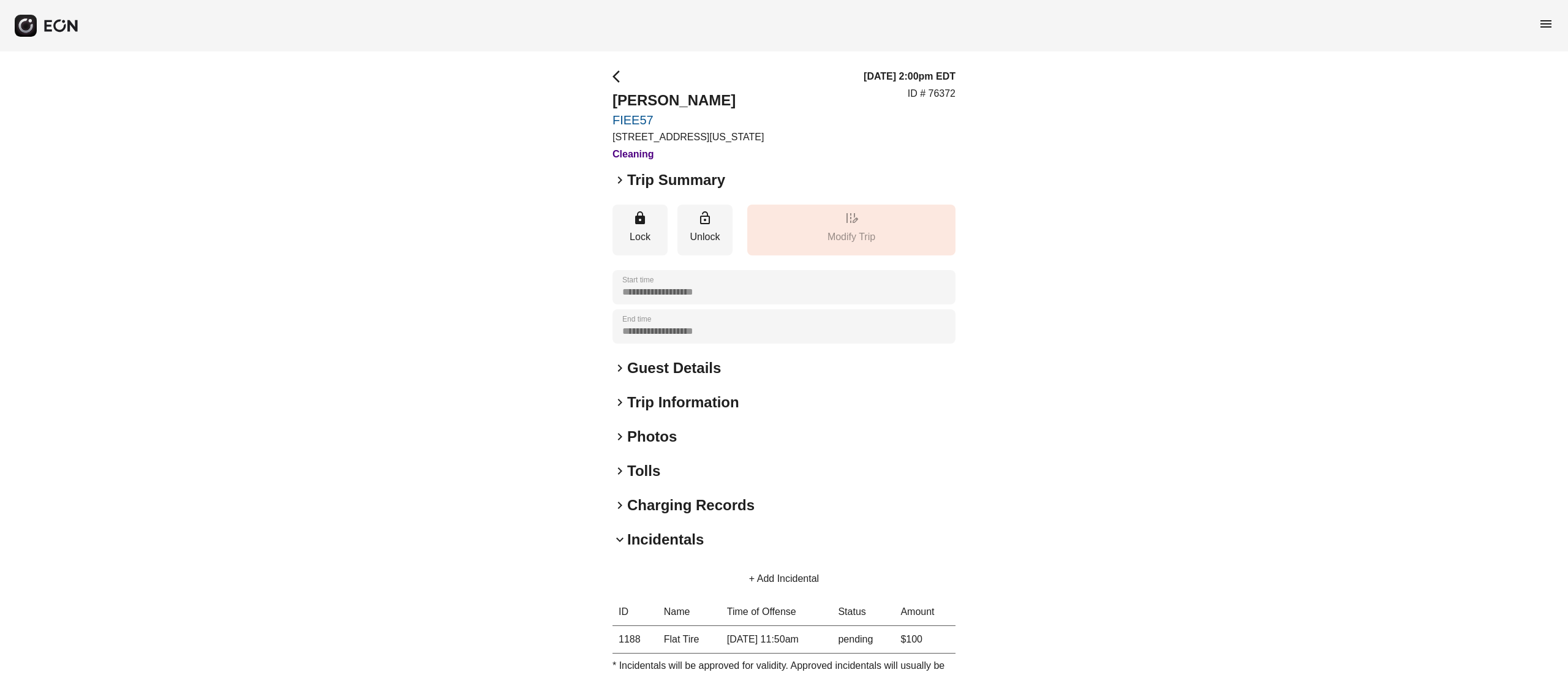
click at [682, 98] on h2 "[PERSON_NAME]" at bounding box center [688, 100] width 151 height 20
copy h2 "[PERSON_NAME]"
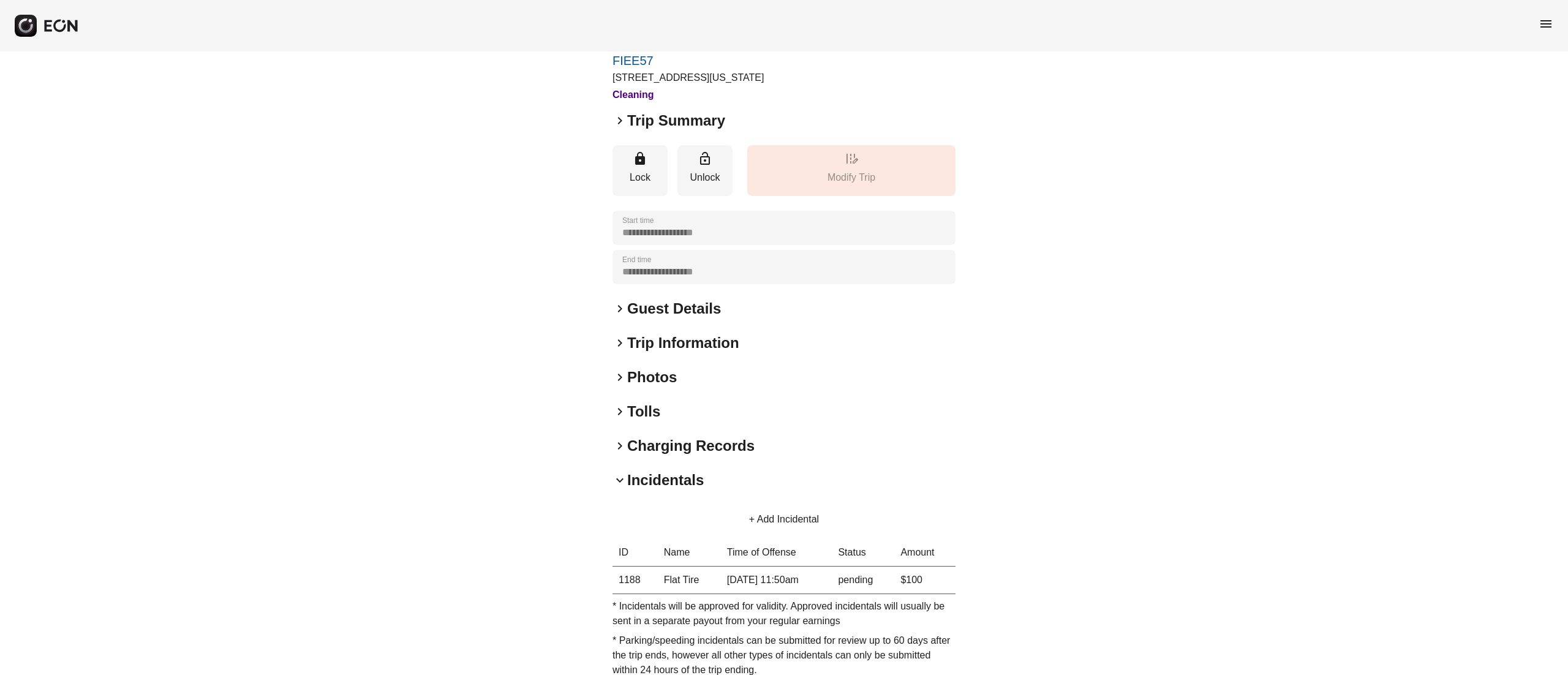
scroll to position [128, 0]
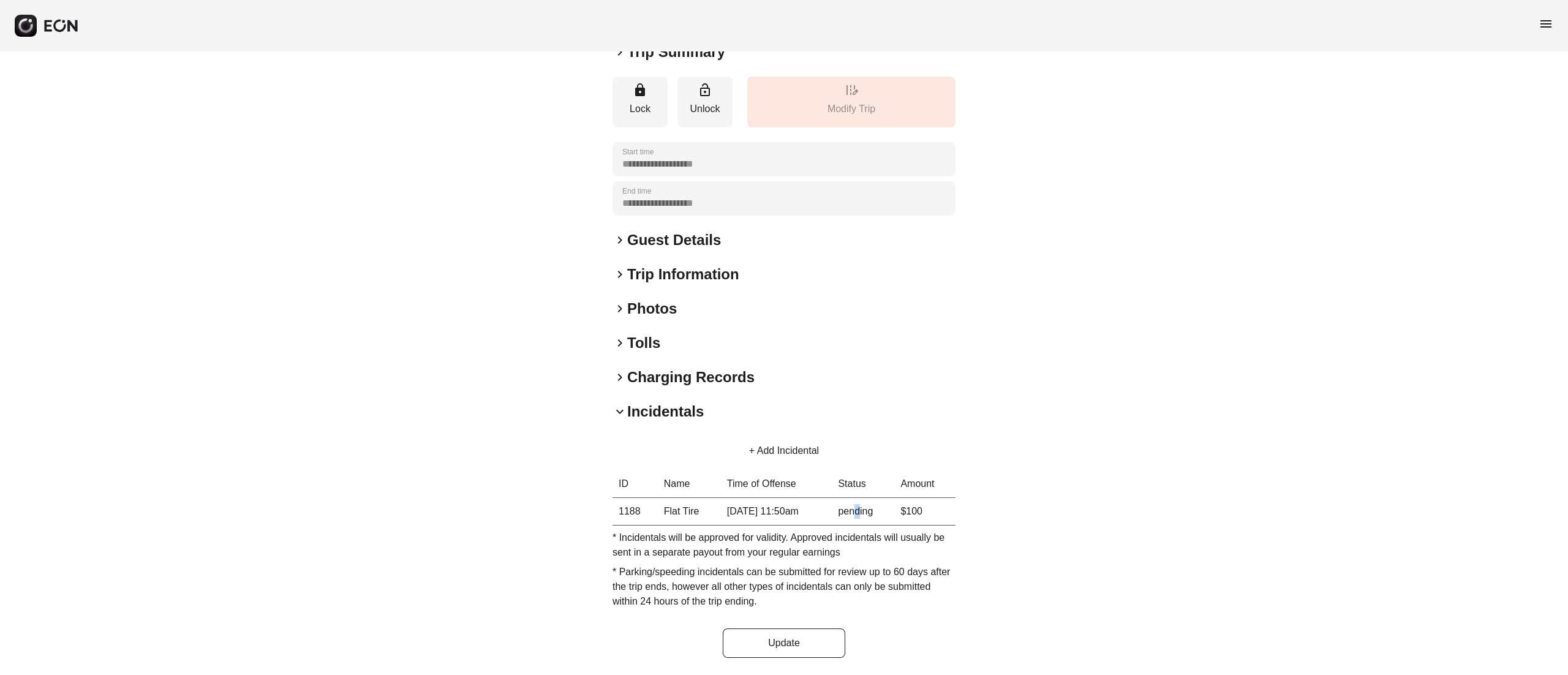
click at [866, 504] on td "pending" at bounding box center [863, 512] width 63 height 28
click at [1179, 139] on div "**********" at bounding box center [784, 299] width 1568 height 752
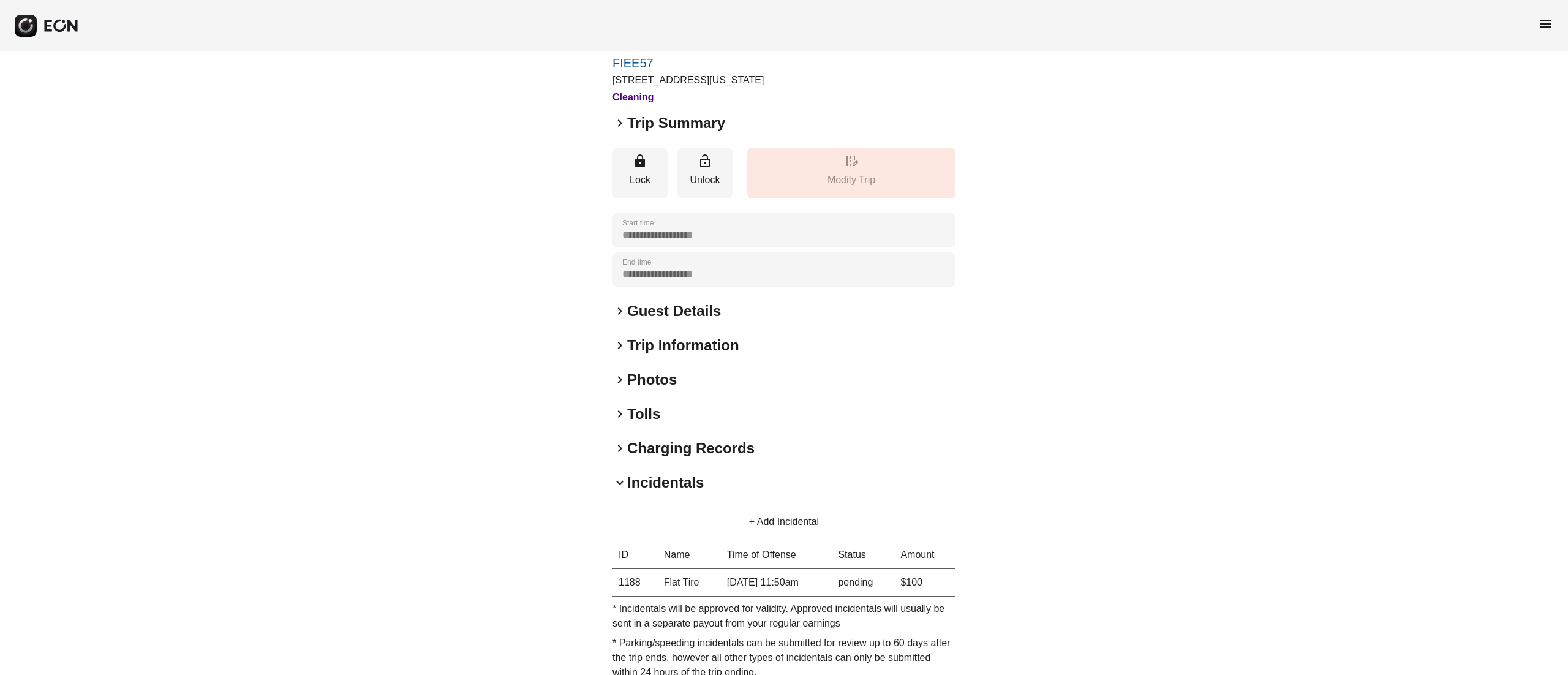
scroll to position [0, 0]
